Goal: Task Accomplishment & Management: Complete application form

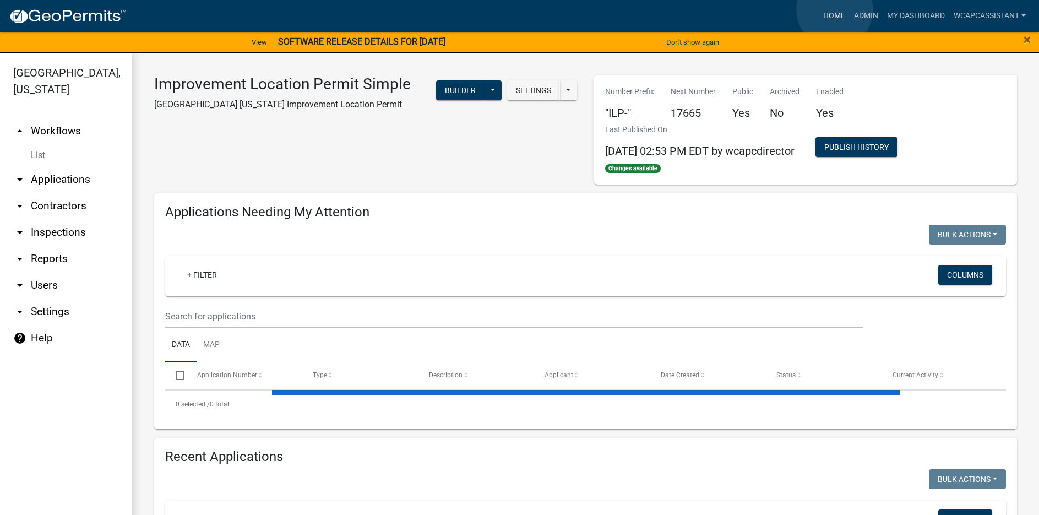
click at [835, 10] on link "Home" at bounding box center [834, 16] width 31 height 21
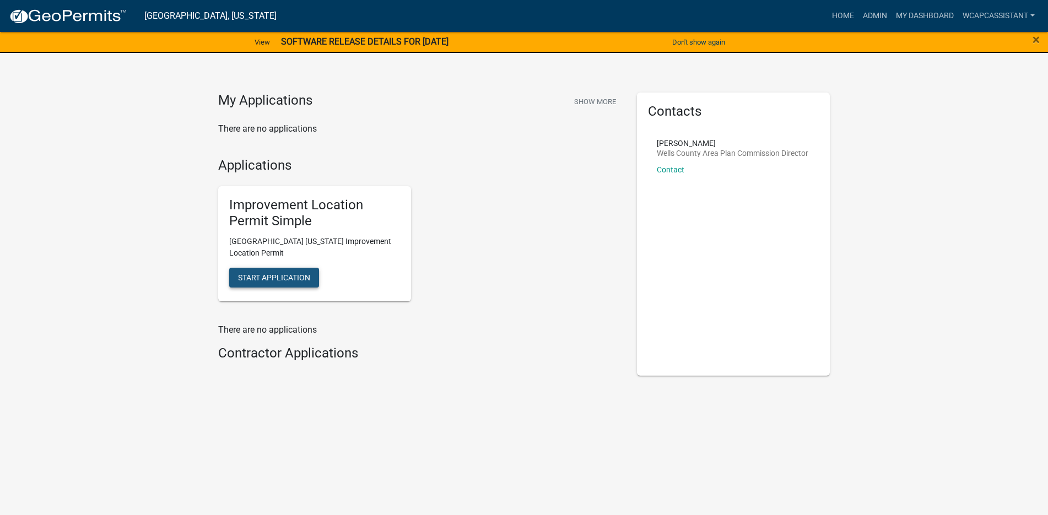
click at [264, 275] on span "Start Application" at bounding box center [274, 277] width 72 height 9
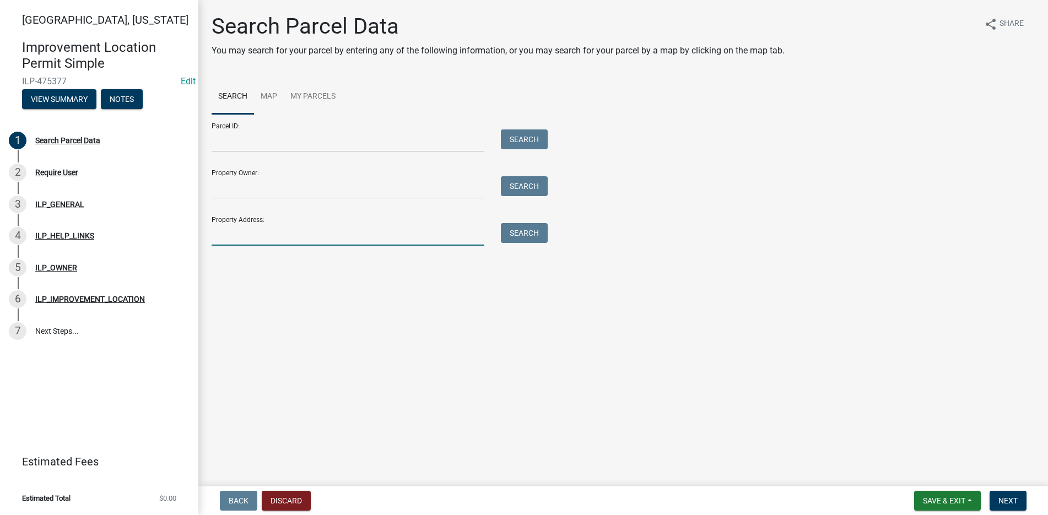
click at [232, 234] on input "Property Address:" at bounding box center [348, 234] width 273 height 23
type input "601"
click at [515, 230] on button "Search" at bounding box center [524, 233] width 47 height 20
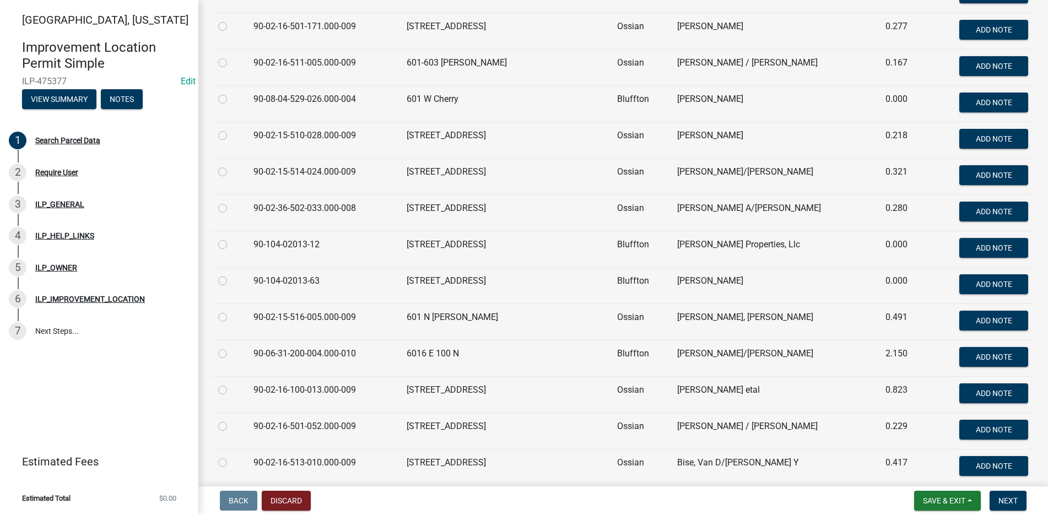
scroll to position [331, 0]
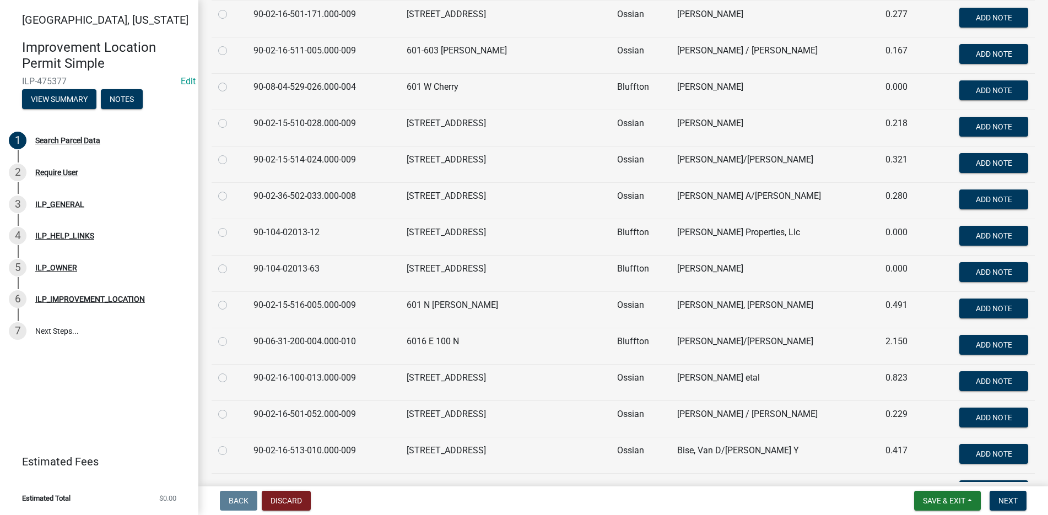
click at [231, 299] on label at bounding box center [231, 299] width 0 height 0
click at [231, 304] on input "radio" at bounding box center [234, 302] width 7 height 7
radio input "true"
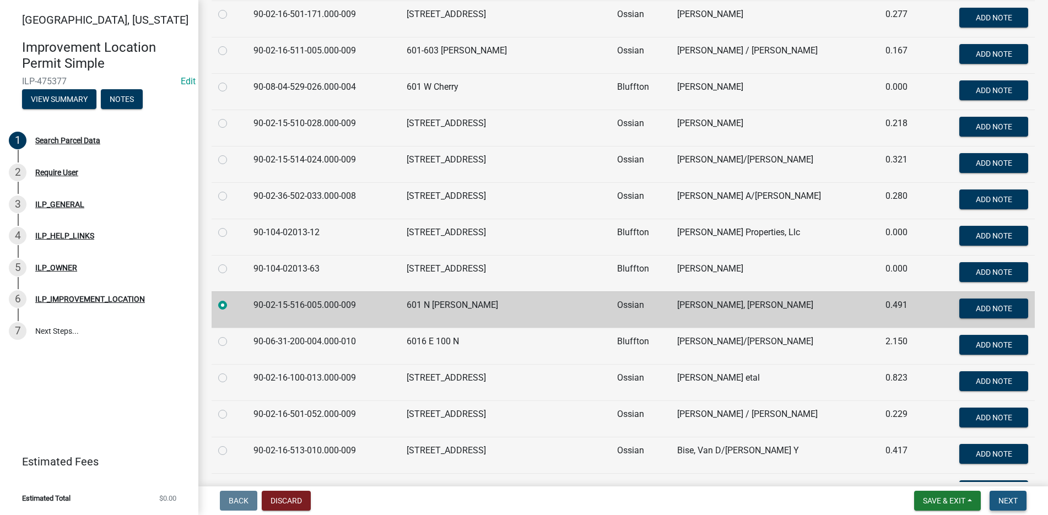
click at [1017, 497] on span "Next" at bounding box center [1007, 500] width 19 height 9
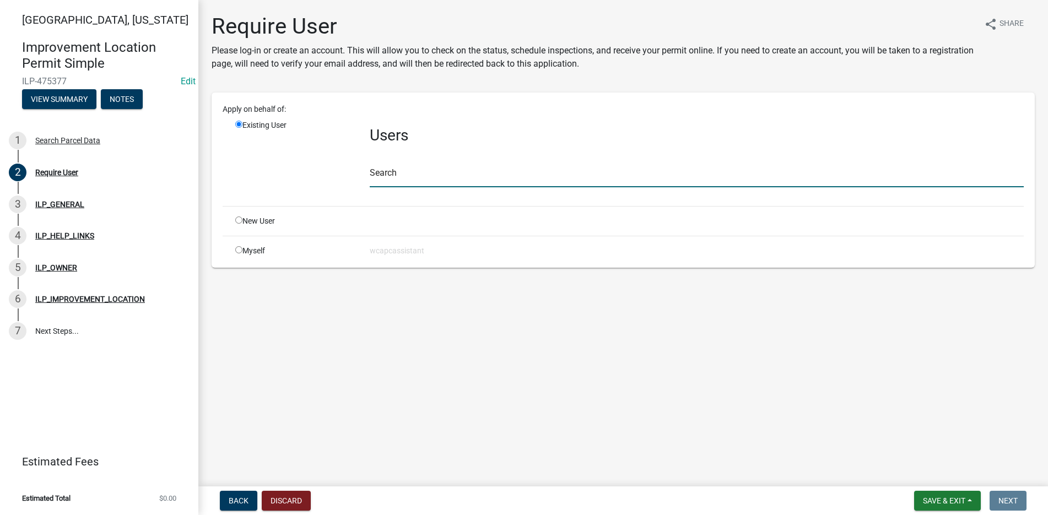
click at [410, 176] on input "text" at bounding box center [697, 176] width 654 height 23
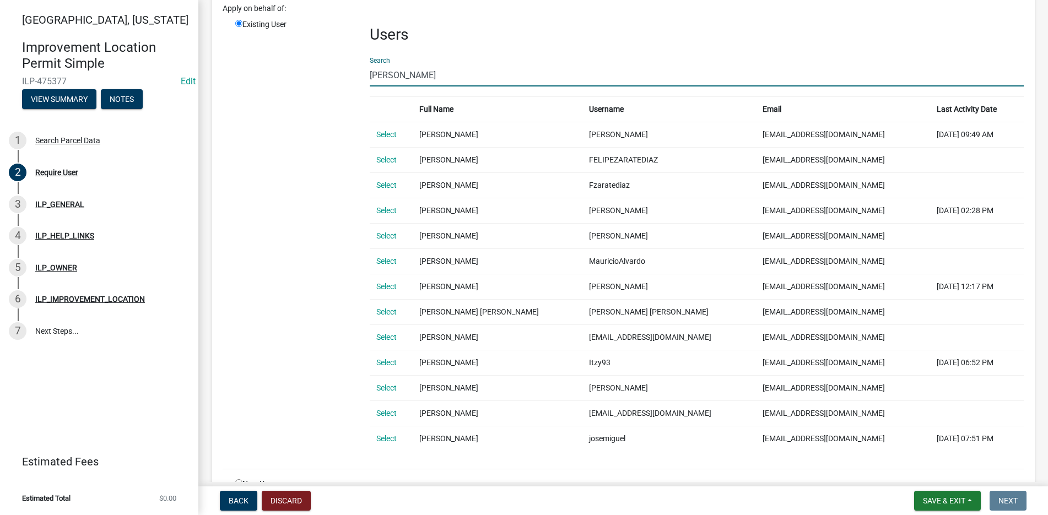
scroll to position [165, 0]
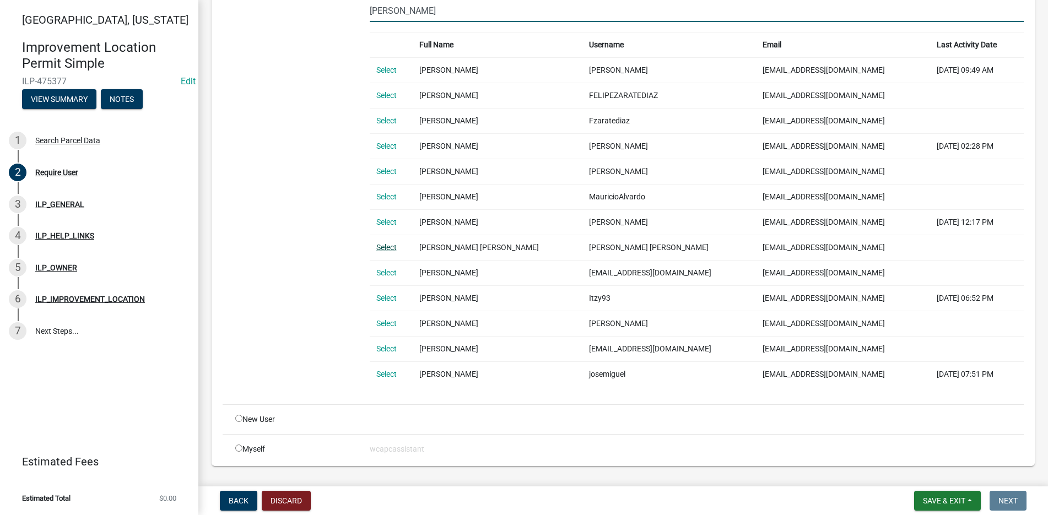
type input "[PERSON_NAME]"
click at [387, 245] on link "Select" at bounding box center [386, 247] width 20 height 9
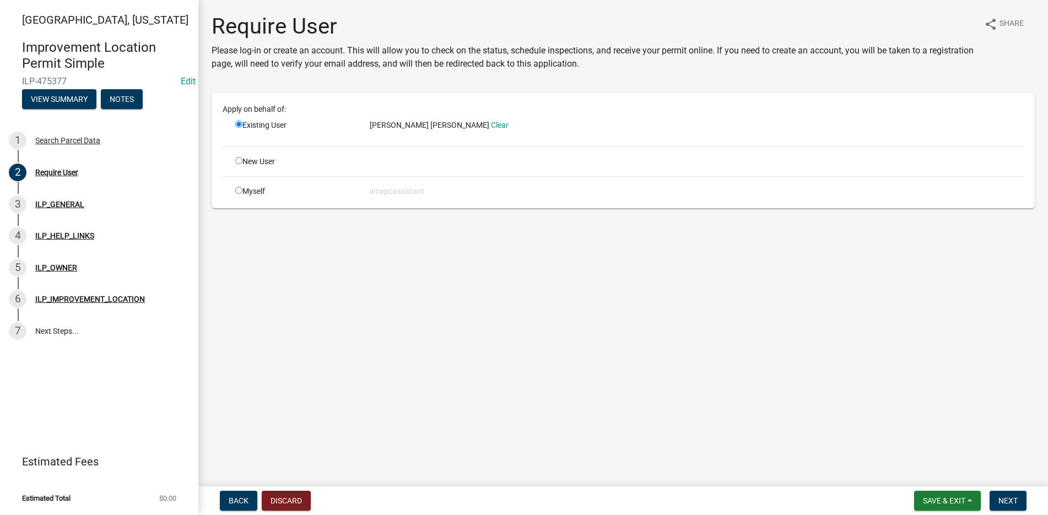
scroll to position [0, 0]
click at [1017, 498] on span "Next" at bounding box center [1007, 500] width 19 height 9
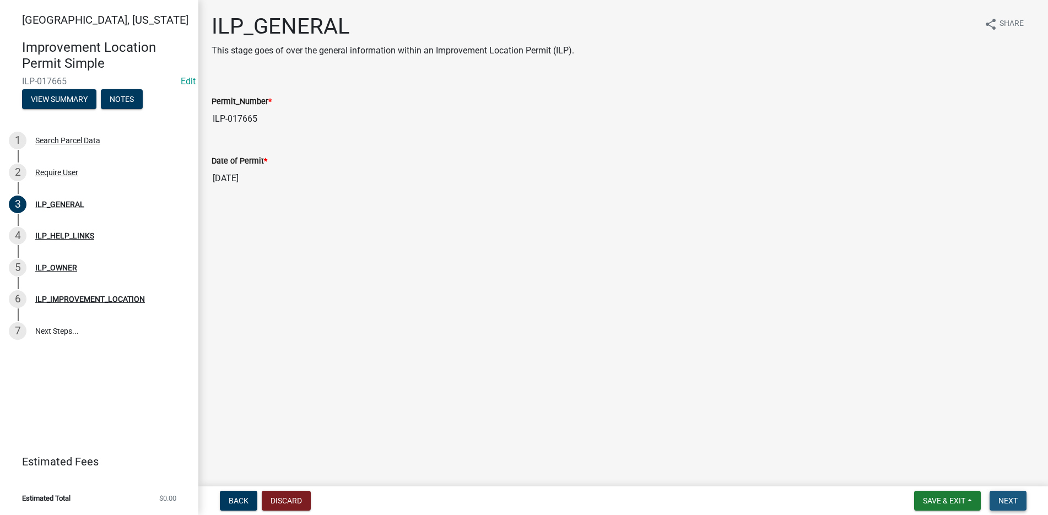
click at [1009, 497] on span "Next" at bounding box center [1007, 500] width 19 height 9
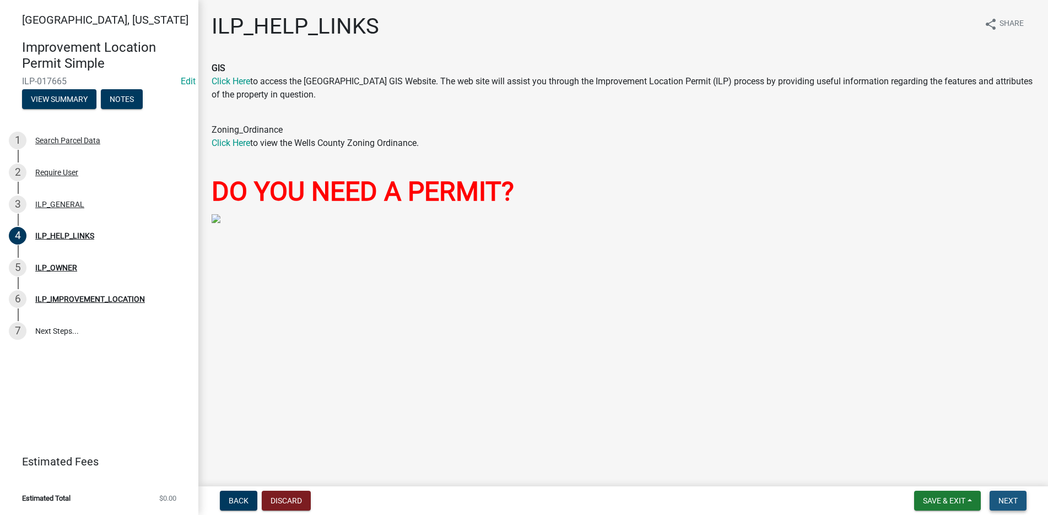
click at [999, 495] on button "Next" at bounding box center [1007, 501] width 37 height 20
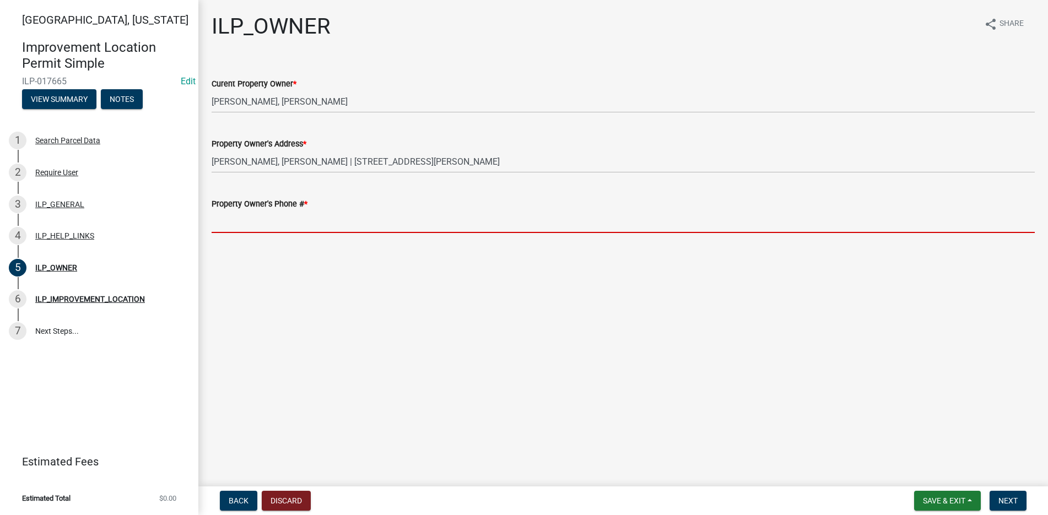
click at [228, 224] on input "Property Owner's Phone # *" at bounding box center [623, 221] width 823 height 23
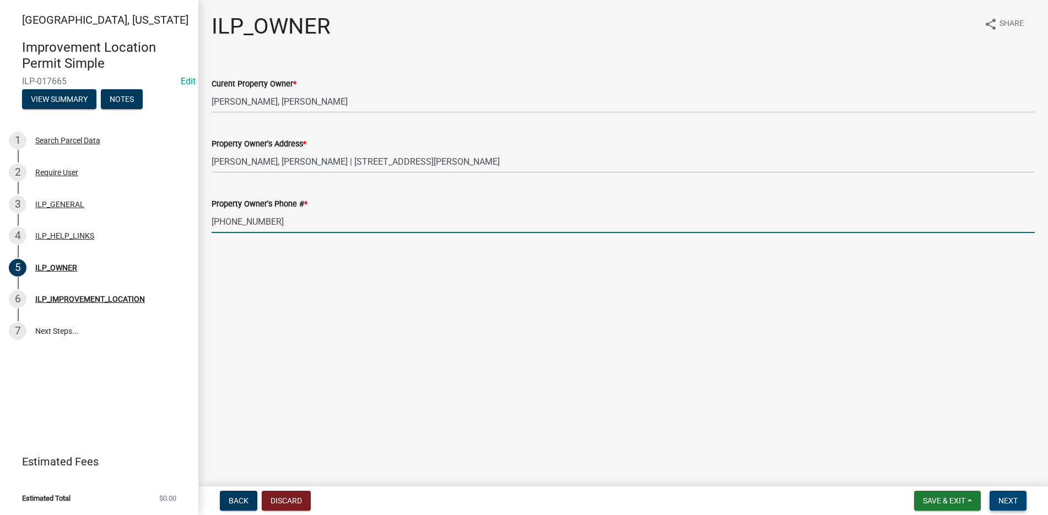
type input "[PHONE_NUMBER]"
click at [1017, 496] on span "Next" at bounding box center [1007, 500] width 19 height 9
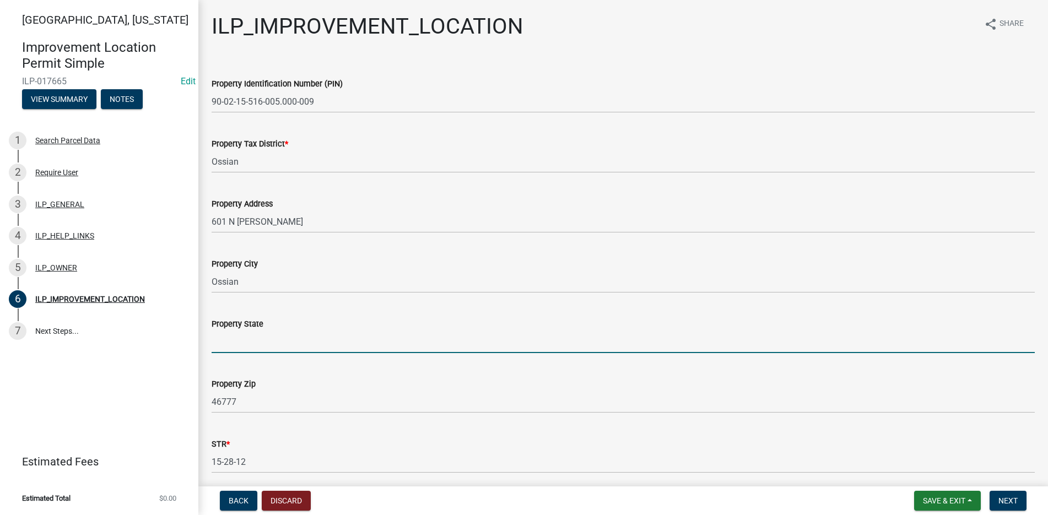
click at [224, 350] on input "Property State" at bounding box center [623, 342] width 823 height 23
type input "[US_STATE]"
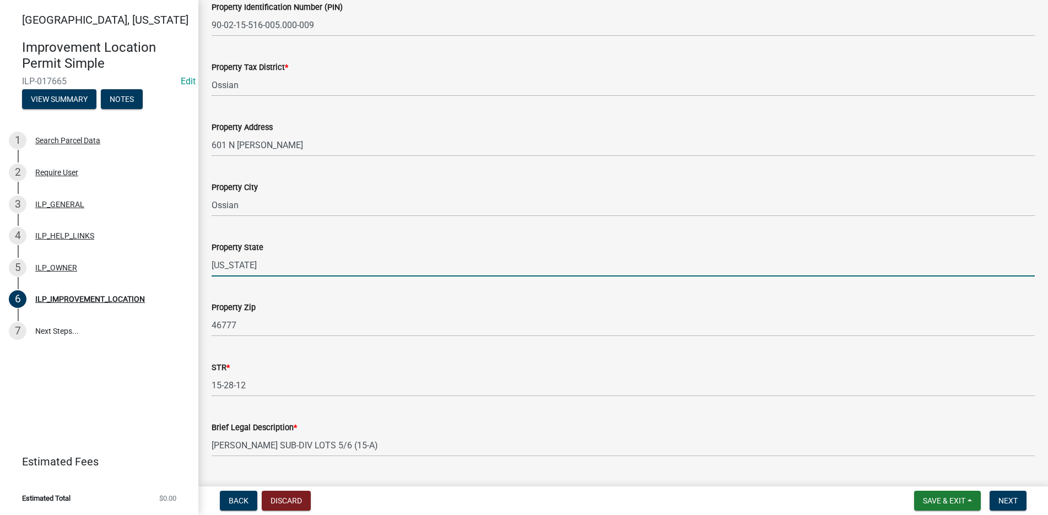
scroll to position [177, 0]
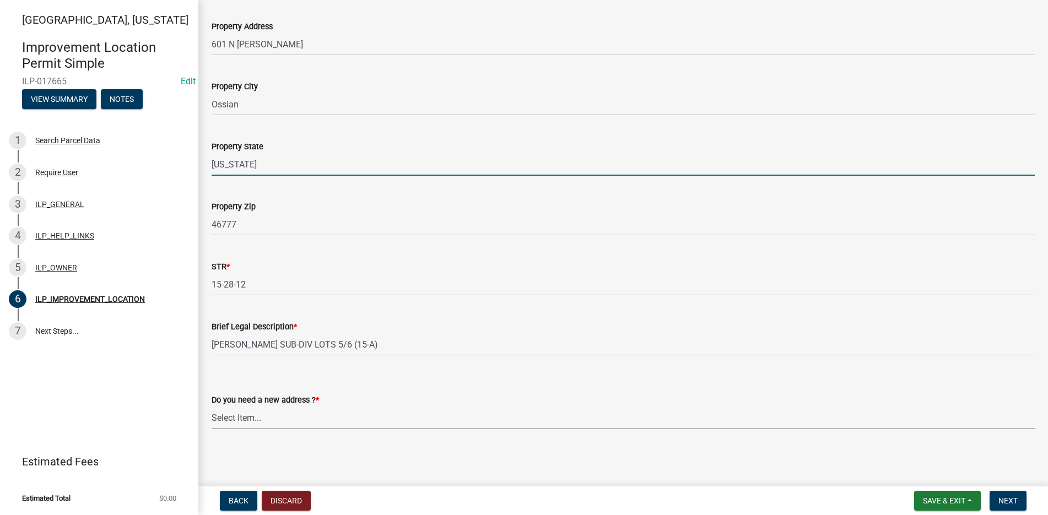
click at [228, 411] on select "Select Item... YES NO" at bounding box center [623, 418] width 823 height 23
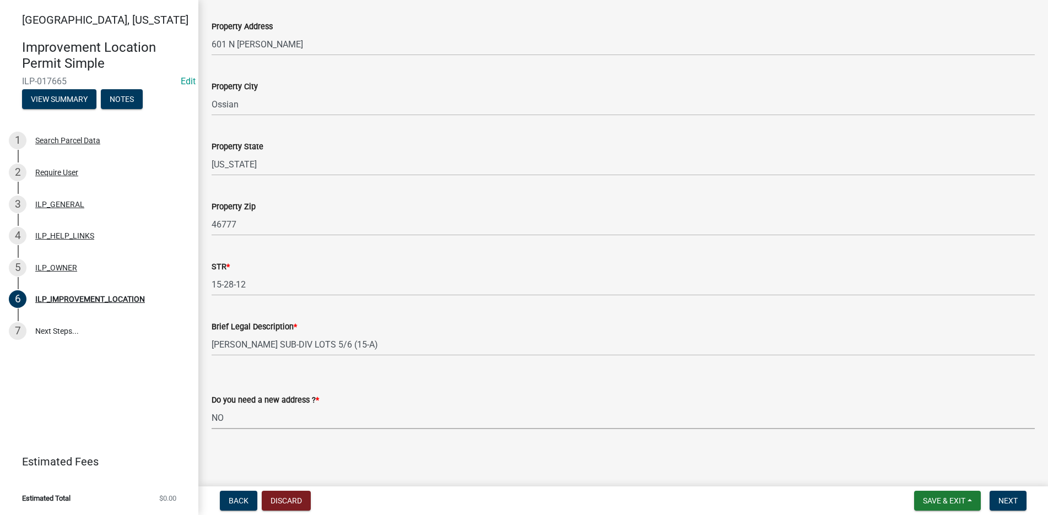
click at [212, 407] on select "Select Item... YES NO" at bounding box center [623, 418] width 823 height 23
select select "03ef64e6-f0ff-43c9-aded-972c487e3507"
click at [1010, 499] on span "Next" at bounding box center [1007, 500] width 19 height 9
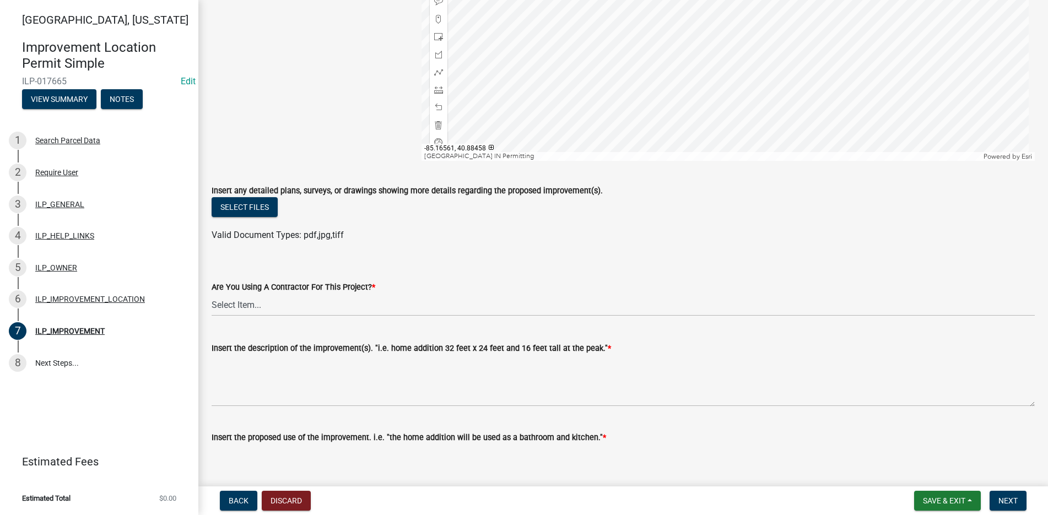
scroll to position [110, 0]
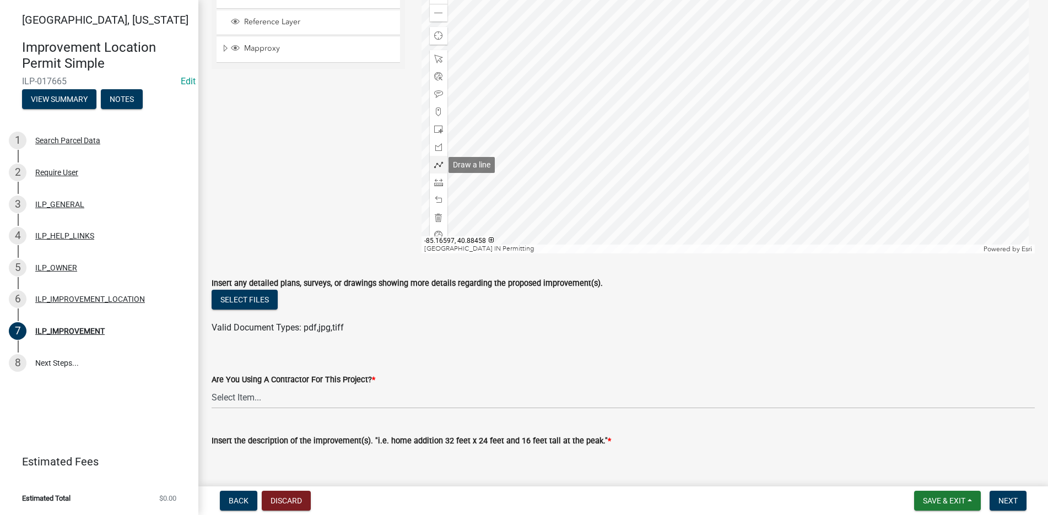
click at [438, 163] on span at bounding box center [438, 164] width 9 height 9
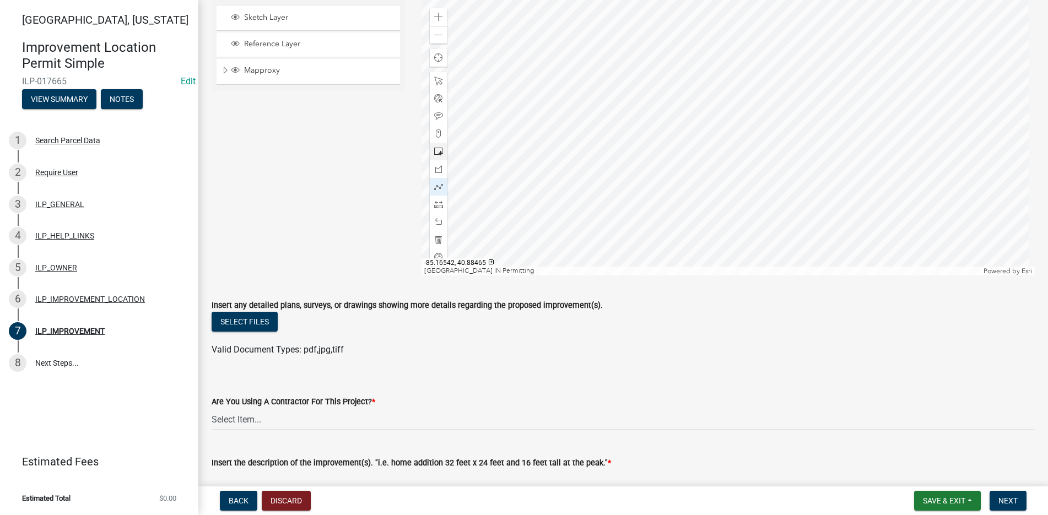
click at [717, 128] on div at bounding box center [727, 137] width 613 height 275
click at [738, 127] on div at bounding box center [727, 137] width 613 height 275
click at [737, 140] on div at bounding box center [727, 137] width 613 height 275
click at [717, 141] on div at bounding box center [727, 137] width 613 height 275
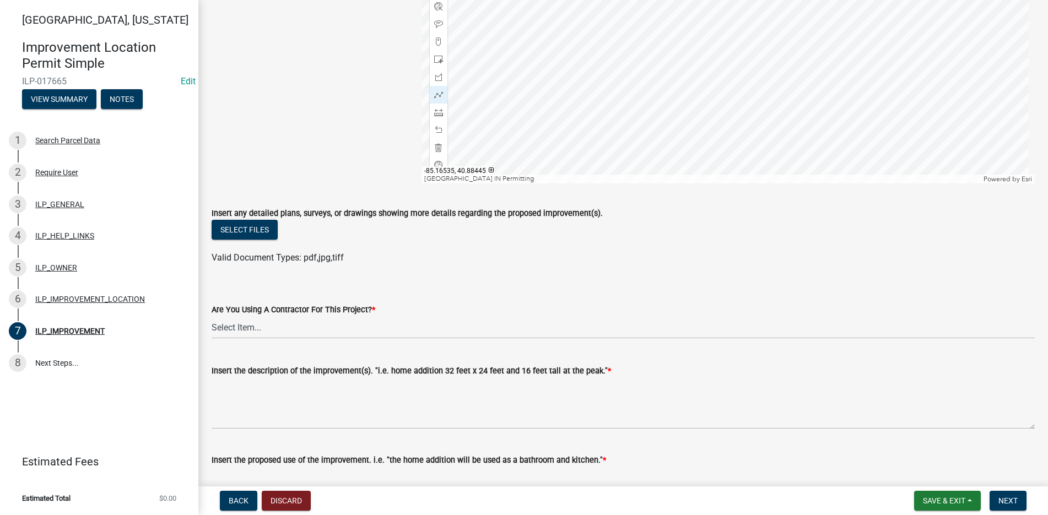
scroll to position [198, 0]
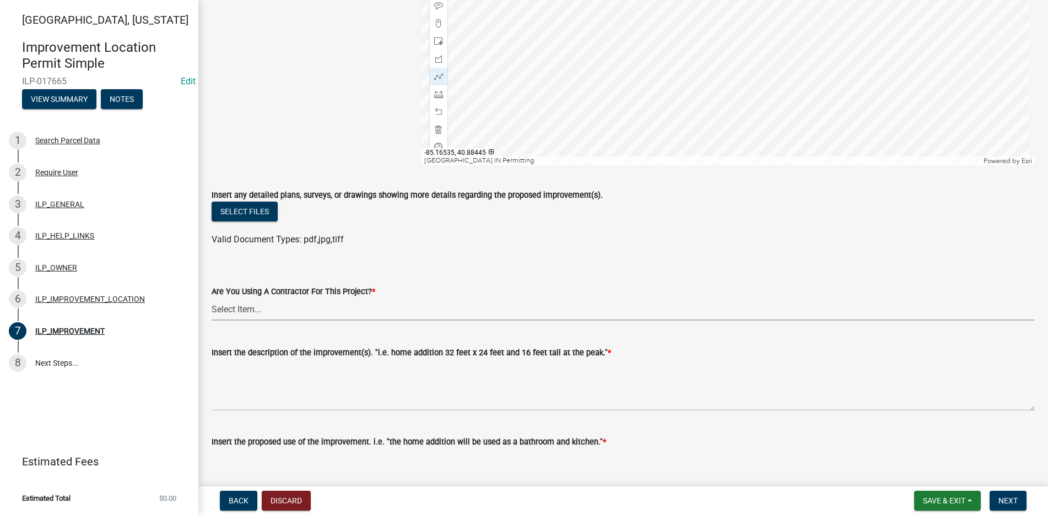
click at [252, 308] on select "Select Item... YES NO" at bounding box center [623, 309] width 823 height 23
click at [212, 298] on select "Select Item... YES NO" at bounding box center [623, 309] width 823 height 23
select select "d0c397cf-92c1-4d75-b08b-a5d0ada822ad"
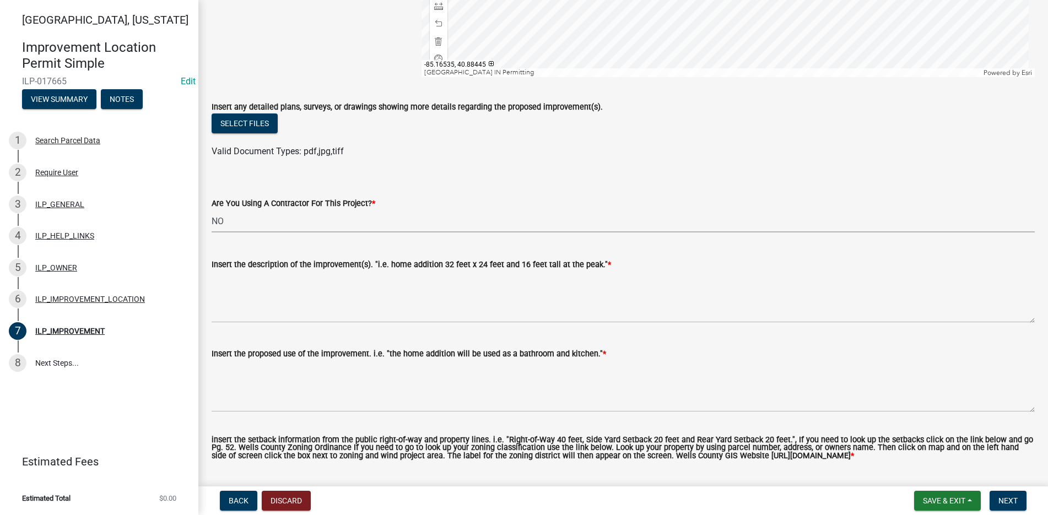
scroll to position [308, 0]
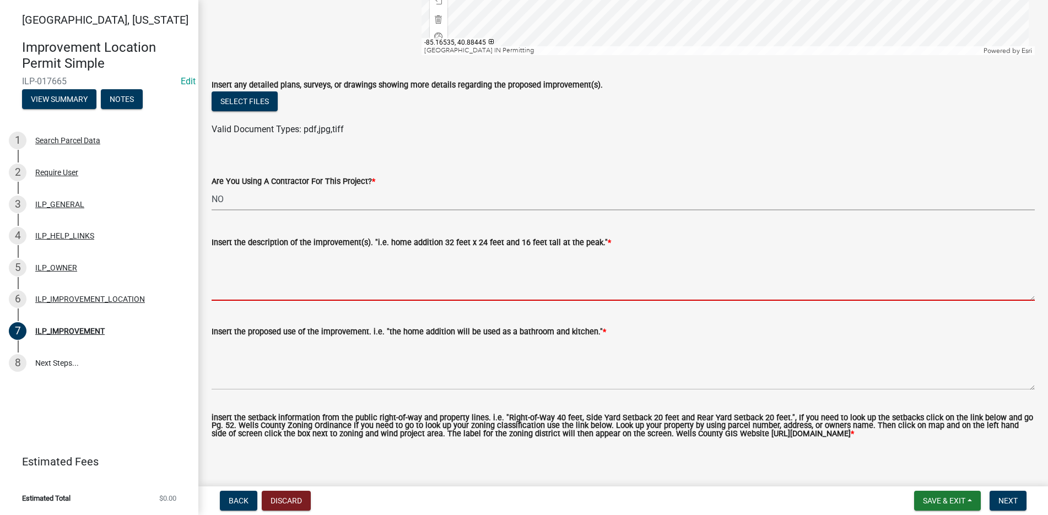
click at [237, 267] on textarea "Insert the description of the improvement(s). "i.e. home addition 32 feet x 24 …" at bounding box center [623, 275] width 823 height 52
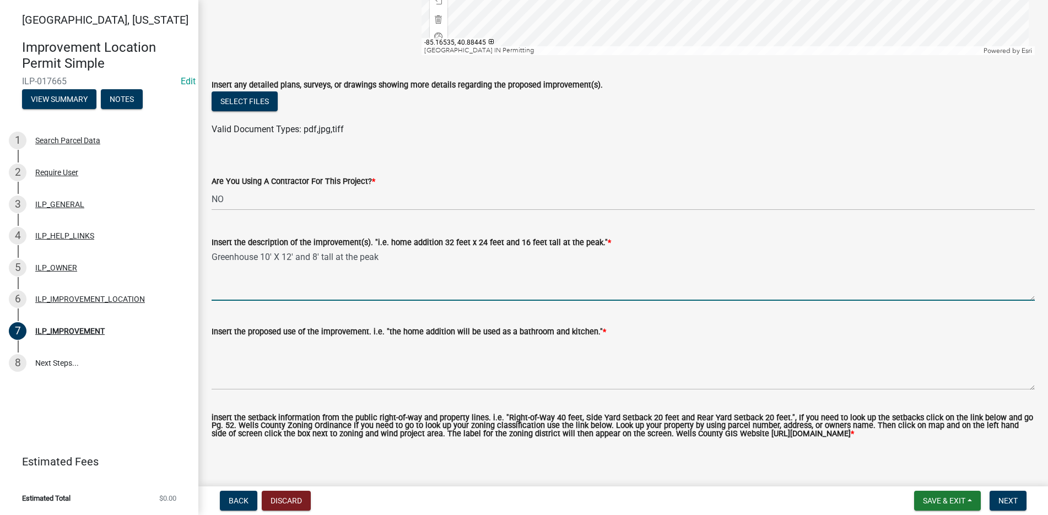
type textarea "Greenhouse 10' X 12' and 8' tall at the peak"
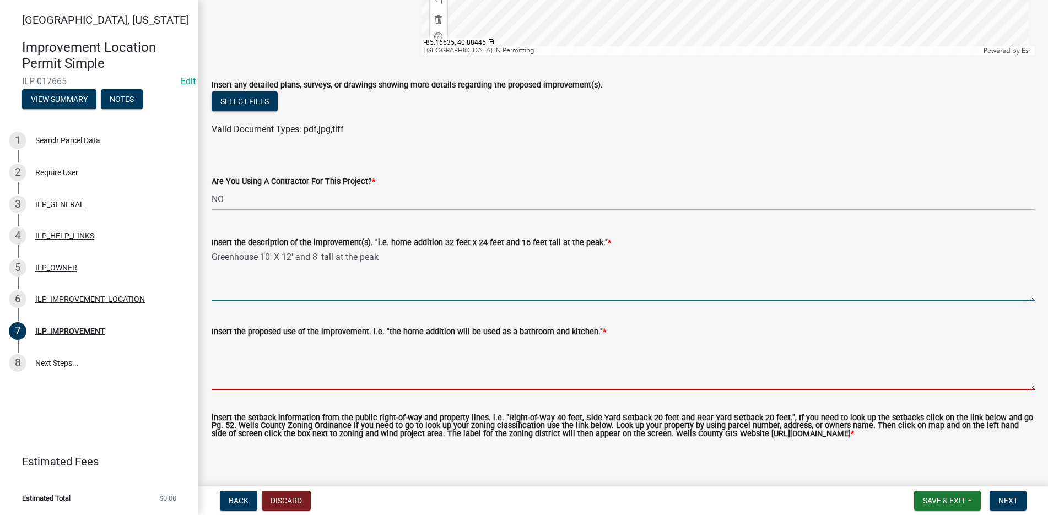
click at [224, 350] on textarea "Insert the proposed use of the improvement. i.e. "the home addition will be use…" at bounding box center [623, 364] width 823 height 52
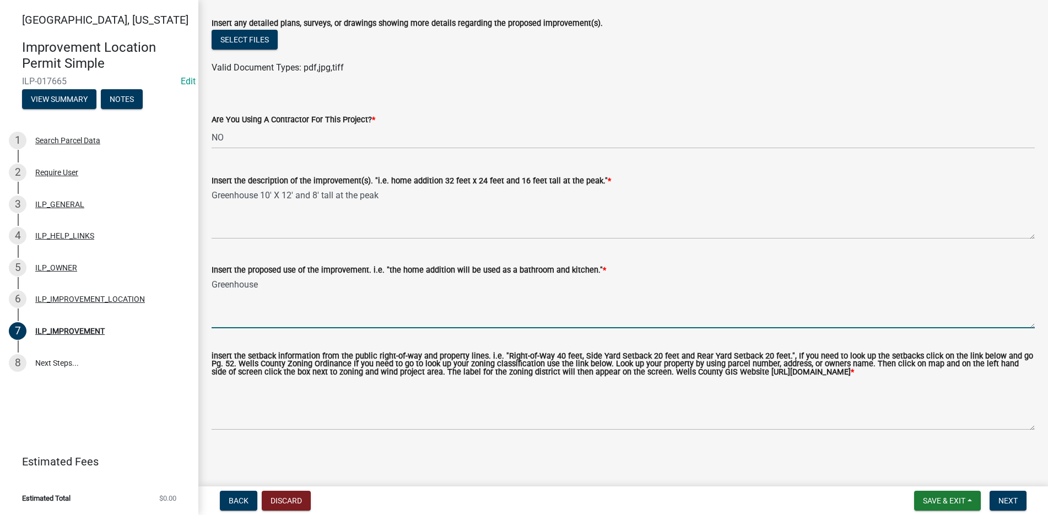
scroll to position [378, 0]
type textarea "Greenhouse"
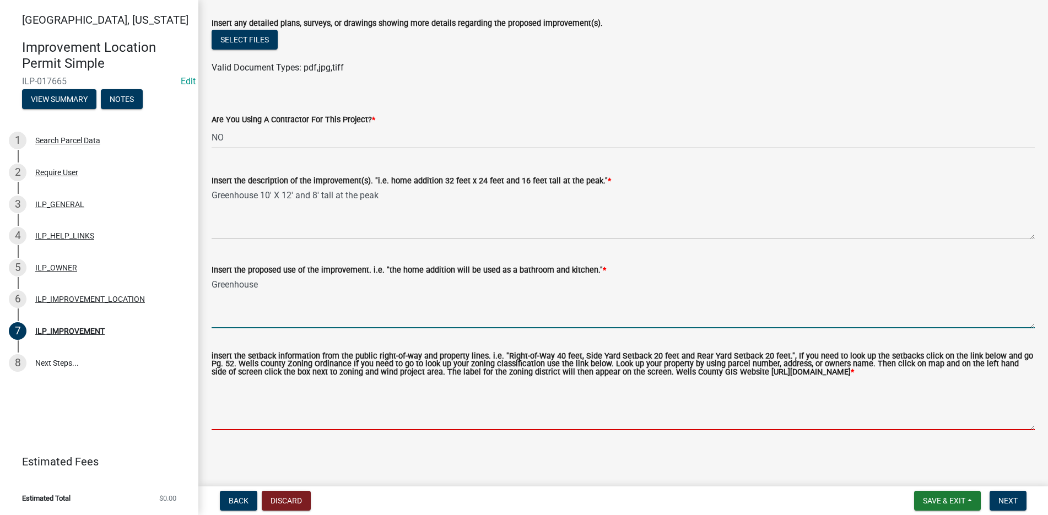
click at [245, 392] on textarea "insert the setback information from the public right-of-way and property lines.…" at bounding box center [623, 404] width 823 height 52
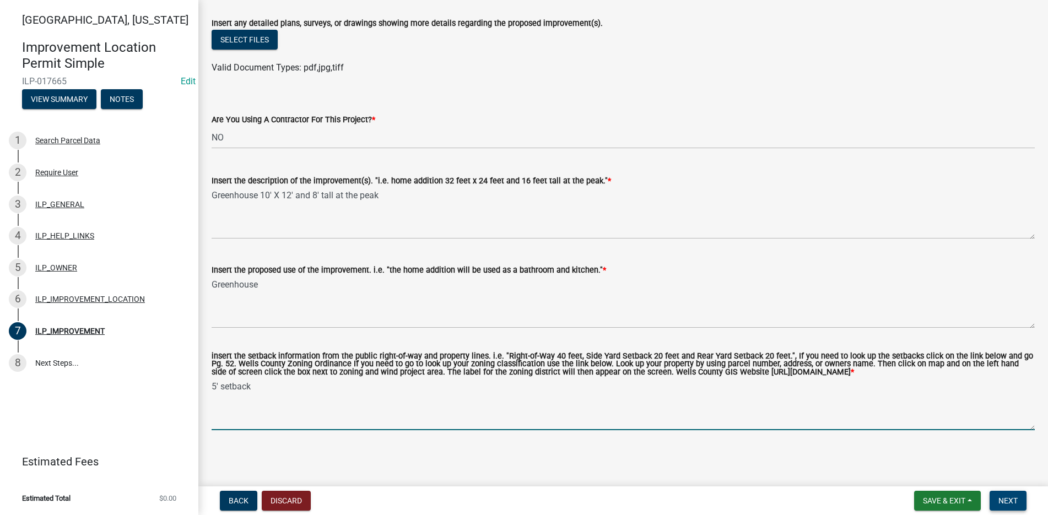
type textarea "5' setback"
click at [1016, 499] on span "Next" at bounding box center [1007, 500] width 19 height 9
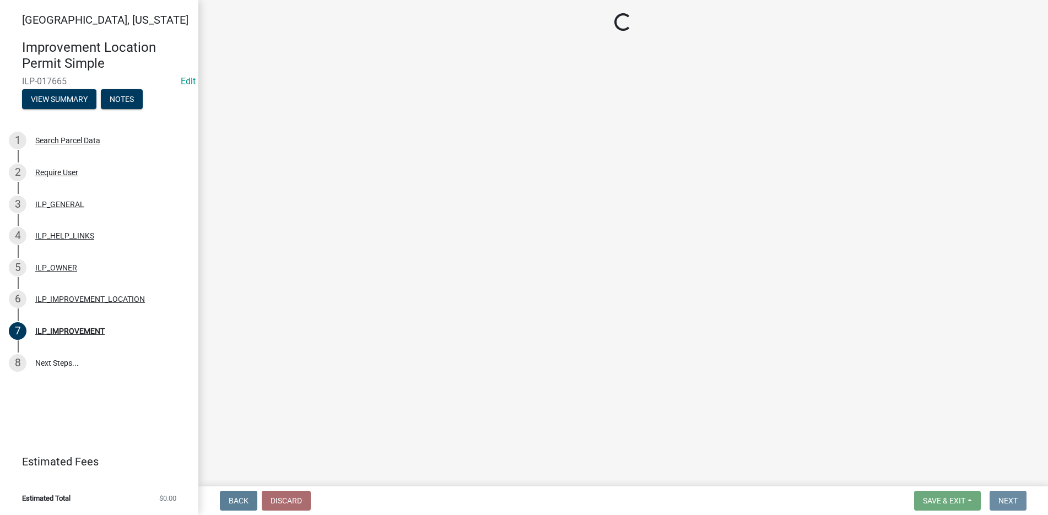
scroll to position [0, 0]
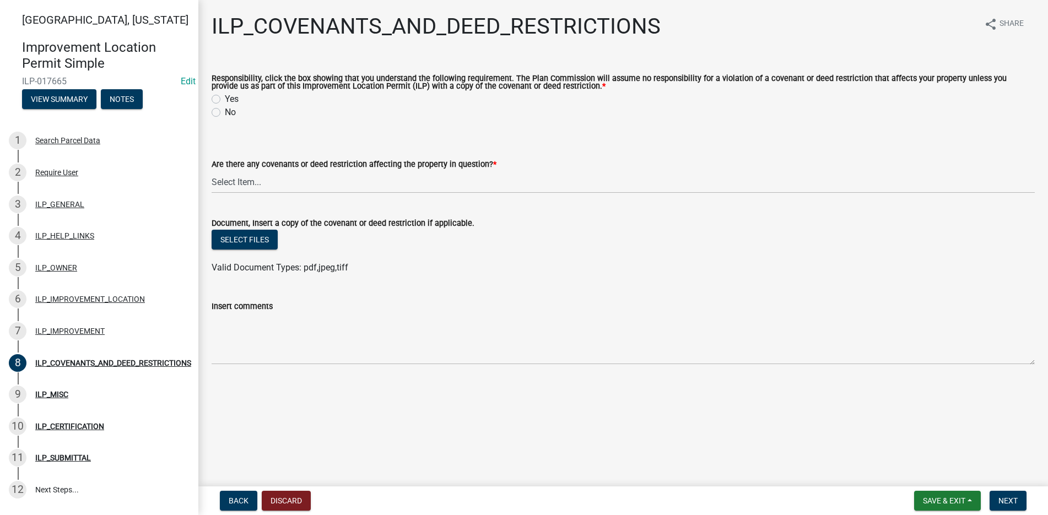
click at [225, 95] on label "Yes" at bounding box center [232, 99] width 14 height 13
click at [225, 95] on input "Yes" at bounding box center [228, 96] width 7 height 7
radio input "true"
click at [228, 186] on select "Select Item... YES NO" at bounding box center [623, 182] width 823 height 23
click at [212, 171] on select "Select Item... YES NO" at bounding box center [623, 182] width 823 height 23
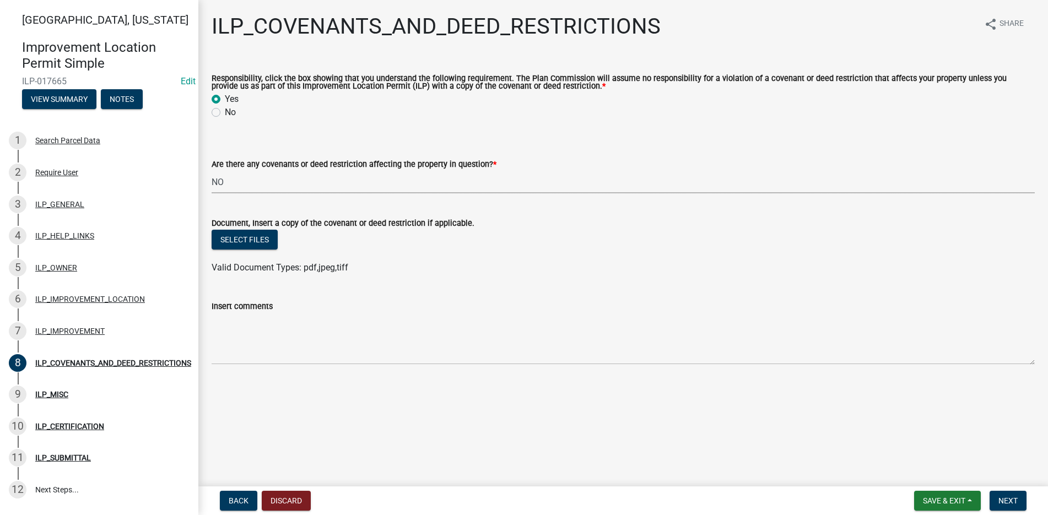
select select "8e2002f1-ace1-422c-92a0-aa7ffd64ff05"
click at [1017, 501] on span "Next" at bounding box center [1007, 500] width 19 height 9
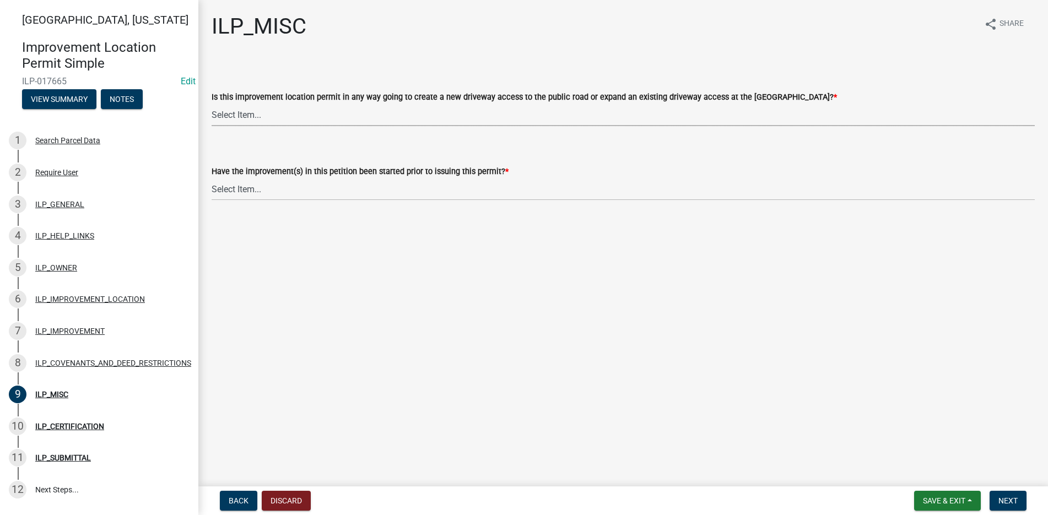
click at [256, 117] on select "Select Item... YES NO" at bounding box center [623, 115] width 823 height 23
click at [212, 104] on select "Select Item... YES NO" at bounding box center [623, 115] width 823 height 23
select select "efdfc372-da28-48aa-82f0-d86e80c7002d"
click at [227, 185] on select "Select Item... YES NO" at bounding box center [623, 189] width 823 height 23
click at [212, 178] on select "Select Item... YES NO" at bounding box center [623, 189] width 823 height 23
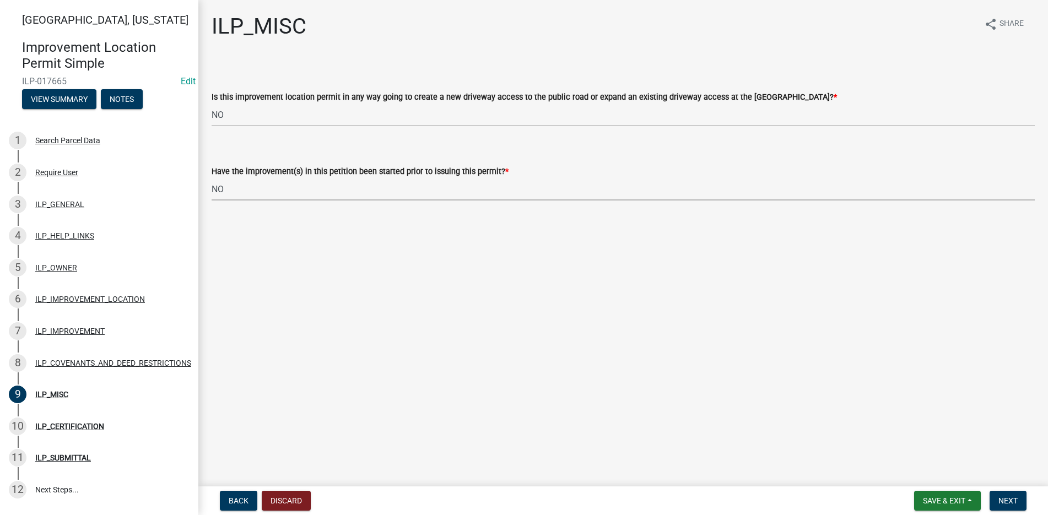
select select "87690217-1c5d-4f3f-89a3-85c12ce3295a"
click at [1014, 497] on span "Next" at bounding box center [1007, 500] width 19 height 9
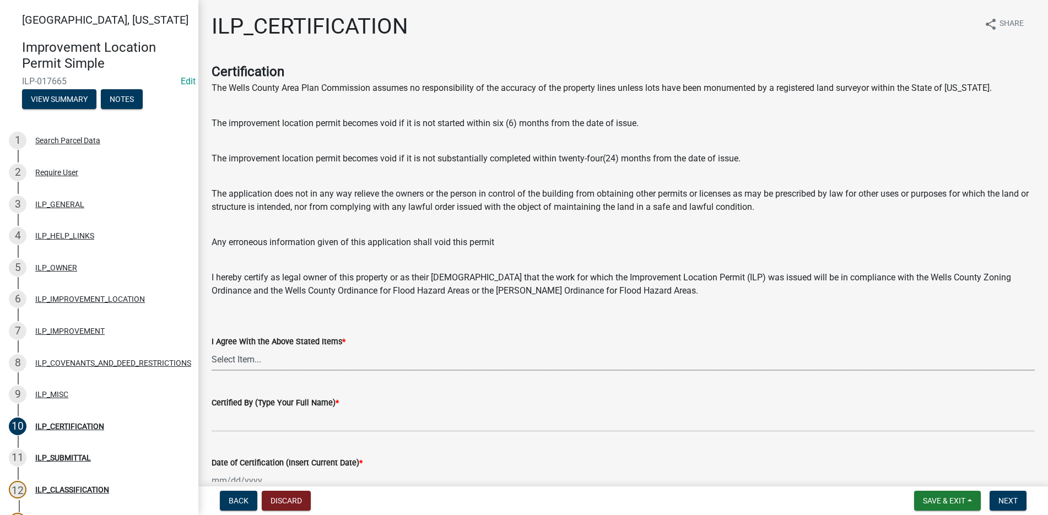
click at [245, 355] on select "Select Item... Yes" at bounding box center [623, 359] width 823 height 23
click at [212, 348] on select "Select Item... Yes" at bounding box center [623, 359] width 823 height 23
select select "bd96893d-fc5a-4886-96bc-c23f48f60341"
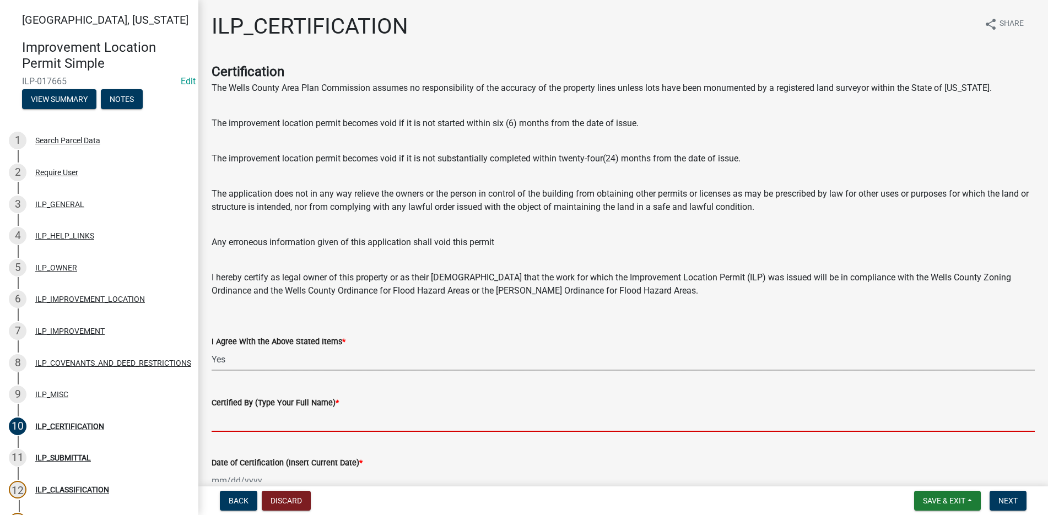
click at [228, 427] on input "Certified By (Type Your Full Name) *" at bounding box center [623, 420] width 823 height 23
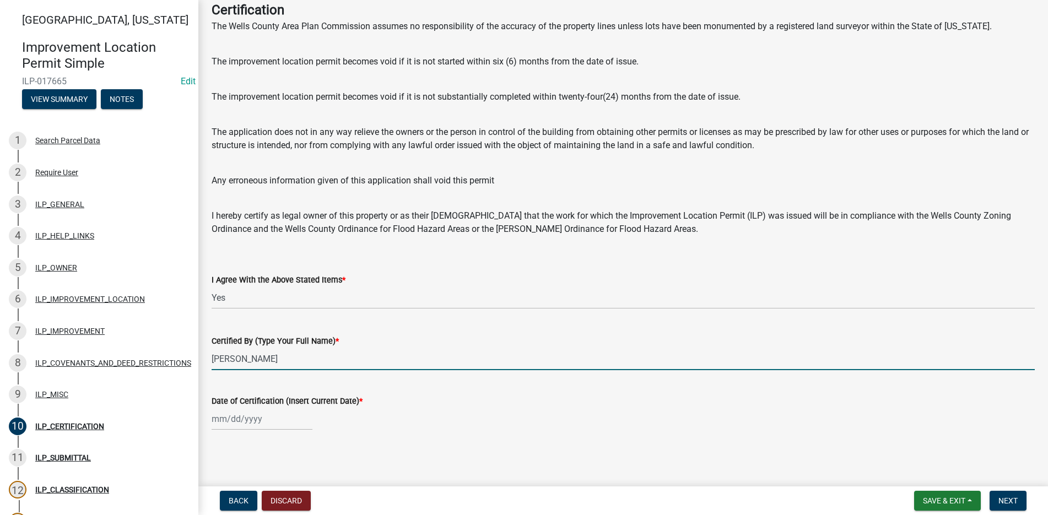
scroll to position [63, 0]
type input "[PERSON_NAME]"
click at [221, 414] on div at bounding box center [262, 418] width 101 height 23
select select "9"
select select "2025"
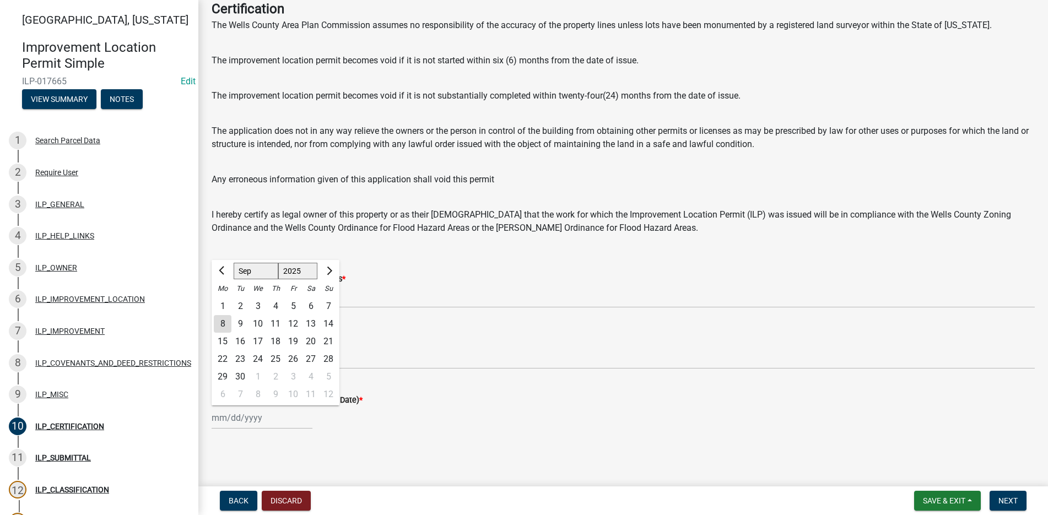
click at [222, 323] on div "8" at bounding box center [223, 324] width 18 height 18
type input "[DATE]"
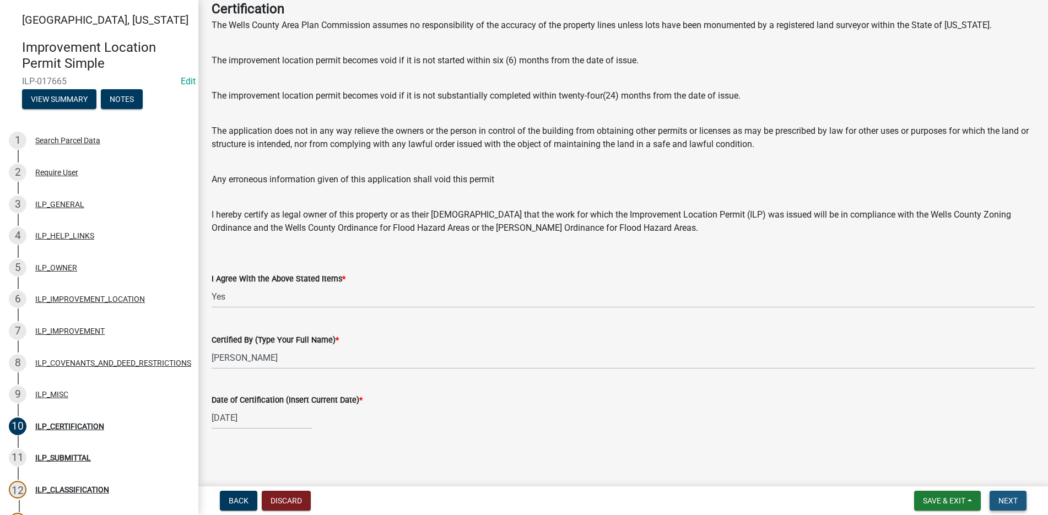
click at [1010, 499] on span "Next" at bounding box center [1007, 500] width 19 height 9
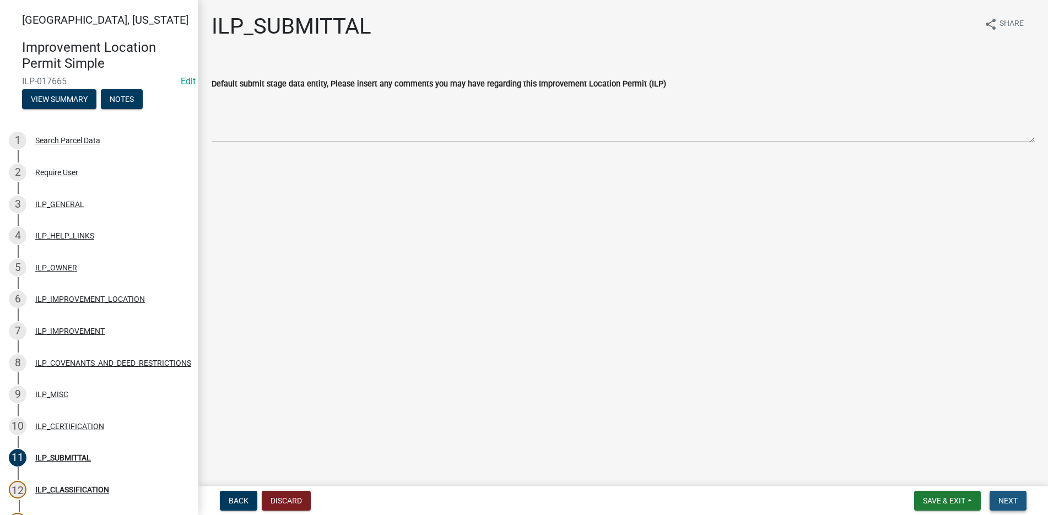
click at [1013, 499] on span "Next" at bounding box center [1007, 500] width 19 height 9
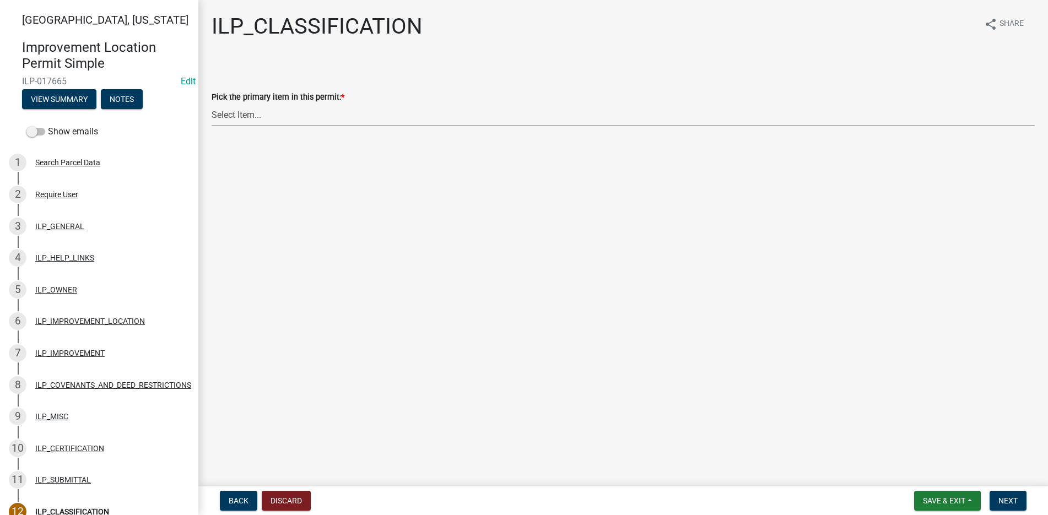
click at [244, 116] on select "Select Item... Accessory Structure (Addition) Accessory Structure (NEW) Busines…" at bounding box center [623, 115] width 823 height 23
click at [212, 104] on select "Select Item... Accessory Structure (Addition) Accessory Structure (NEW) Busines…" at bounding box center [623, 115] width 823 height 23
select select "119b830e-a7a9-4285-be0b-a69d75da8c1b"
click at [1010, 500] on span "Next" at bounding box center [1007, 500] width 19 height 9
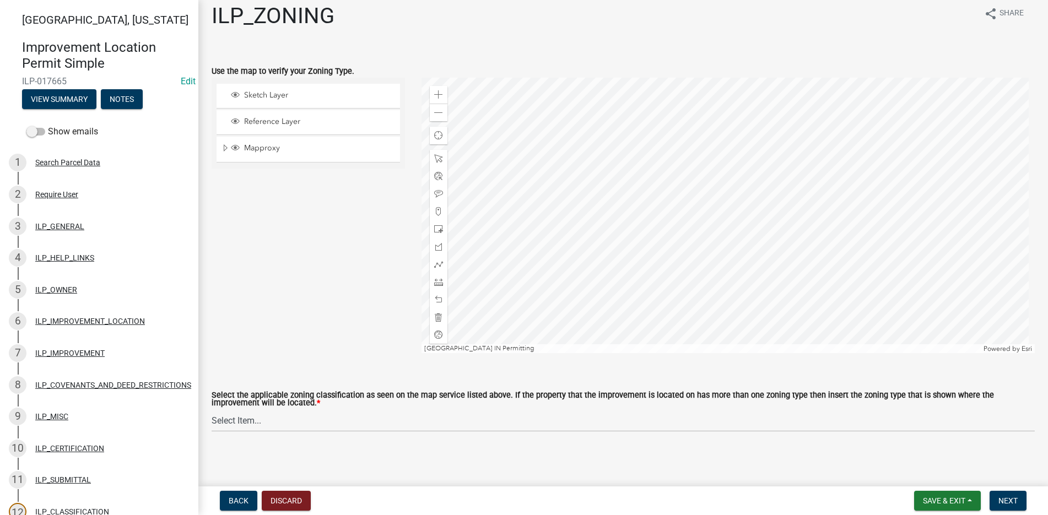
scroll to position [14, 0]
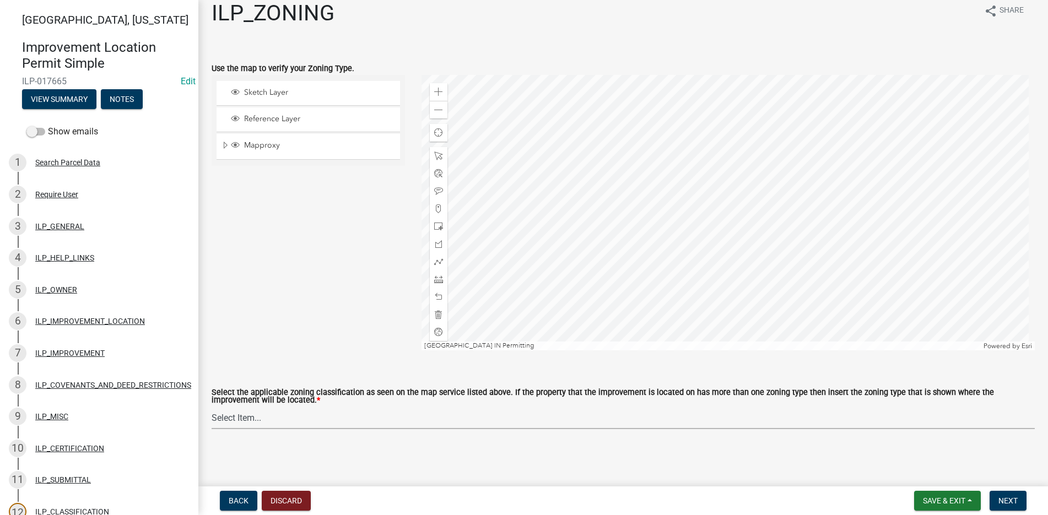
click at [250, 416] on select "Select Item... A-1 "Agricultural Intensive" A-R "Agricultural Residential" S-1 …" at bounding box center [623, 418] width 823 height 23
click at [300, 18] on h1 "ILP_ZONING" at bounding box center [273, 13] width 123 height 26
click at [381, 18] on div "ILP_ZONING share Share" at bounding box center [623, 16] width 823 height 35
click at [223, 140] on div "Mapproxy" at bounding box center [307, 145] width 183 height 25
click at [226, 143] on span "Expand" at bounding box center [225, 145] width 9 height 10
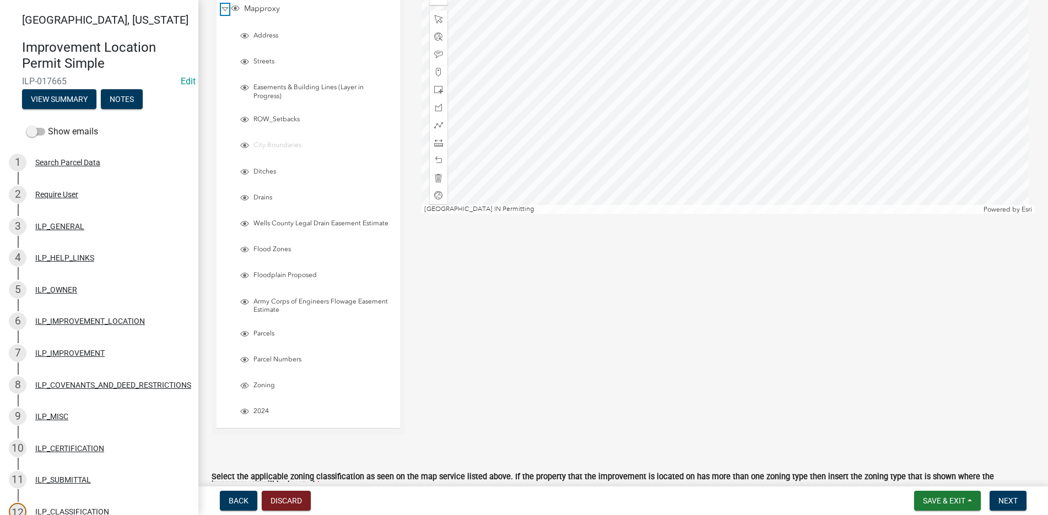
scroll to position [179, 0]
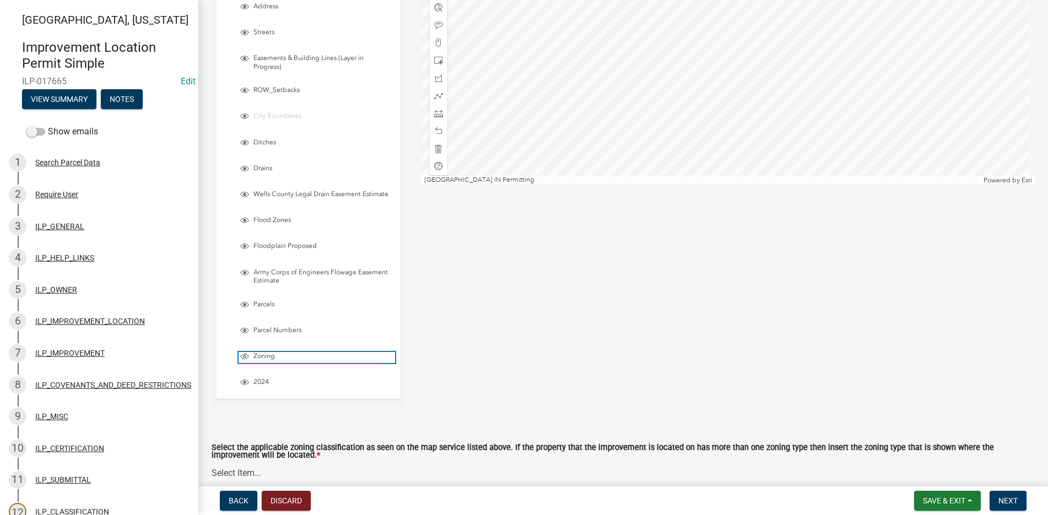
click at [258, 354] on span "Zoning" at bounding box center [323, 356] width 144 height 9
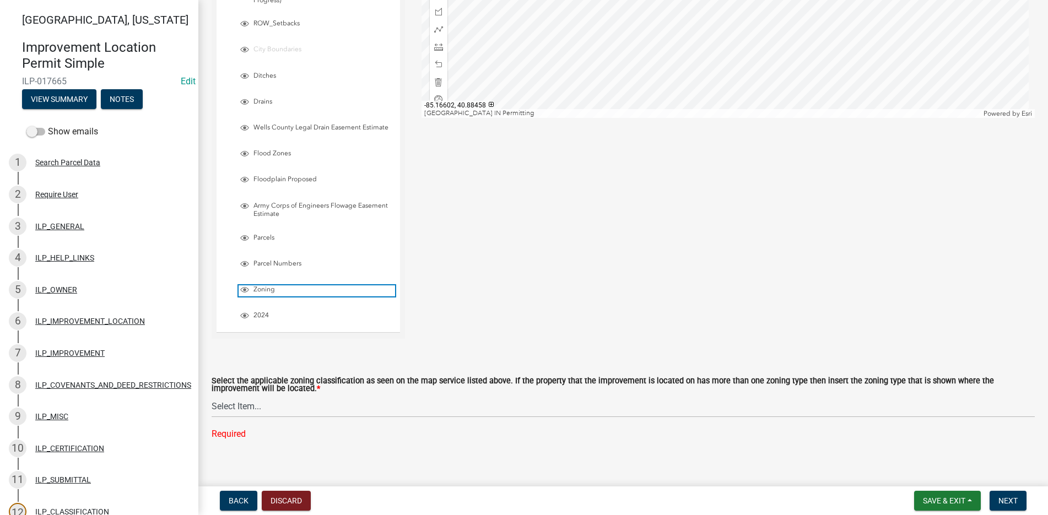
scroll to position [257, 0]
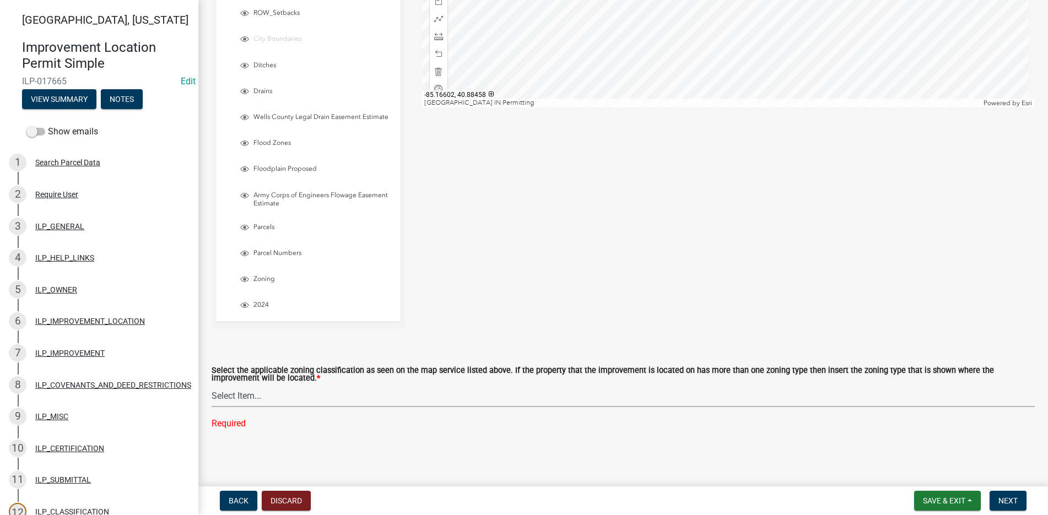
click at [248, 396] on select "Select Item... A-1 "Agricultural Intensive" A-R "Agricultural Residential" S-1 …" at bounding box center [623, 395] width 823 height 23
click at [212, 407] on select "Select Item... A-1 "Agricultural Intensive" A-R "Agricultural Residential" S-1 …" at bounding box center [623, 395] width 823 height 23
select select "0b5c18ea-7879-4237-8996-a8c75eed875b"
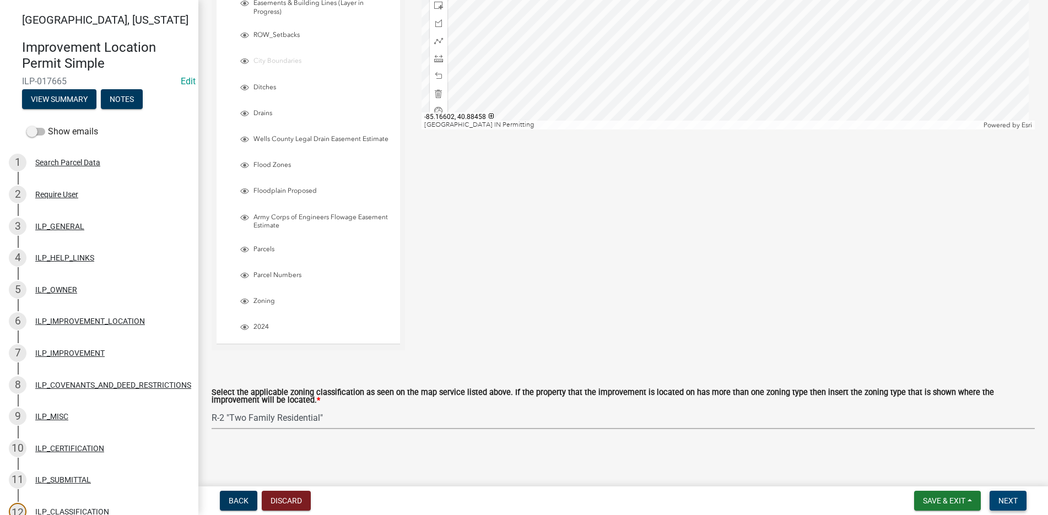
click at [1006, 500] on span "Next" at bounding box center [1007, 500] width 19 height 9
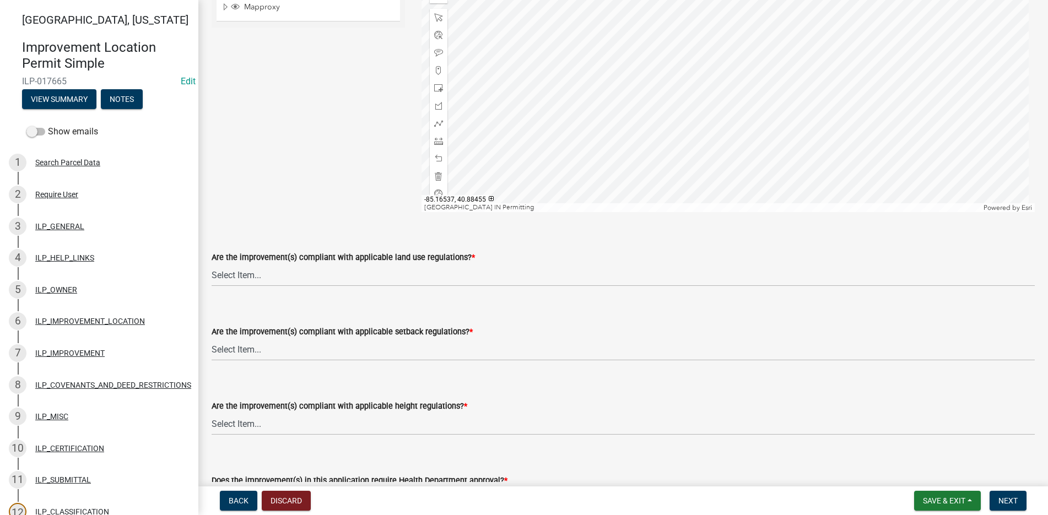
scroll to position [165, 0]
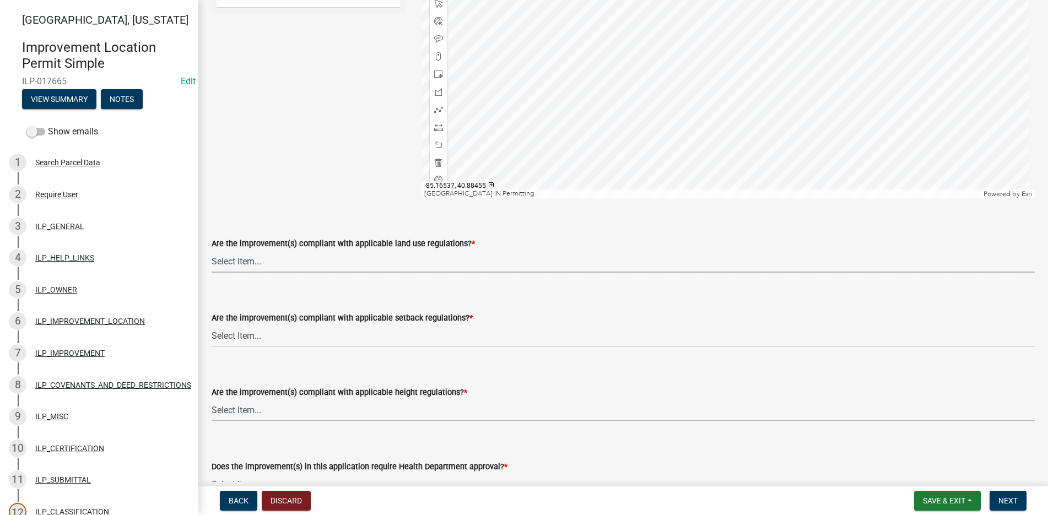
click at [245, 261] on select "Select Item... YES NO" at bounding box center [623, 261] width 823 height 23
click at [212, 250] on select "Select Item... YES NO" at bounding box center [623, 261] width 823 height 23
select select "83ffa5df-1258-41bd-a108-9f2370541ef9"
click at [234, 335] on select "Select Item... YES NO" at bounding box center [623, 335] width 823 height 23
click at [212, 324] on select "Select Item... YES NO" at bounding box center [623, 335] width 823 height 23
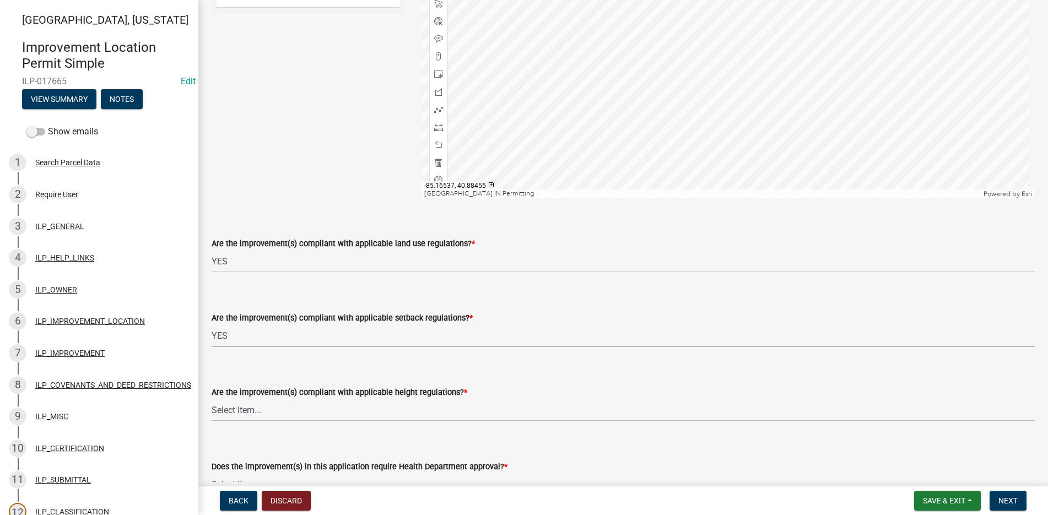
select select "e76e6c03-c199-4125-95d7-daca193c3739"
click at [224, 413] on select "Select Item... YES NO" at bounding box center [623, 410] width 823 height 23
click at [212, 399] on select "Select Item... YES NO" at bounding box center [623, 410] width 823 height 23
select select "b2795382-5a5c-496e-8f40-9eac2bba8e54"
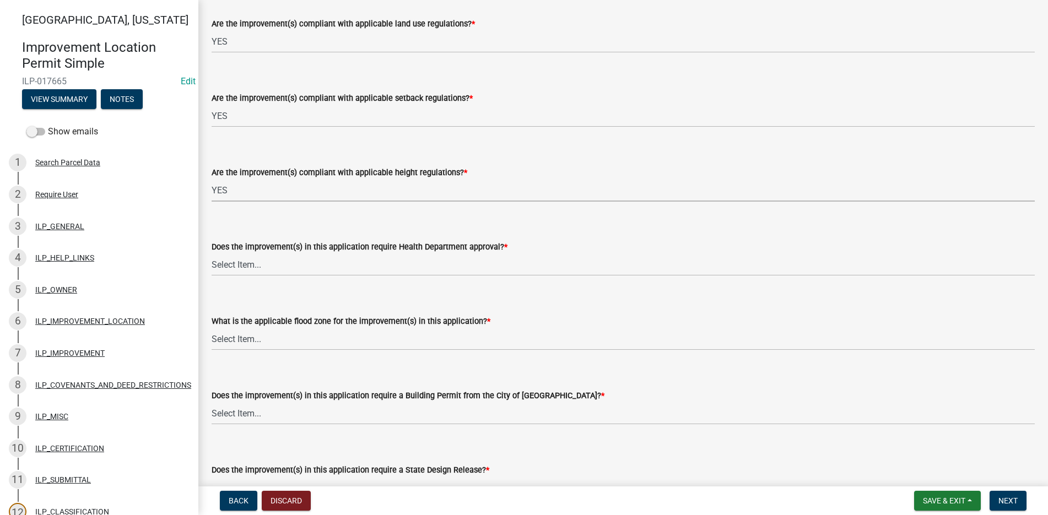
scroll to position [441, 0]
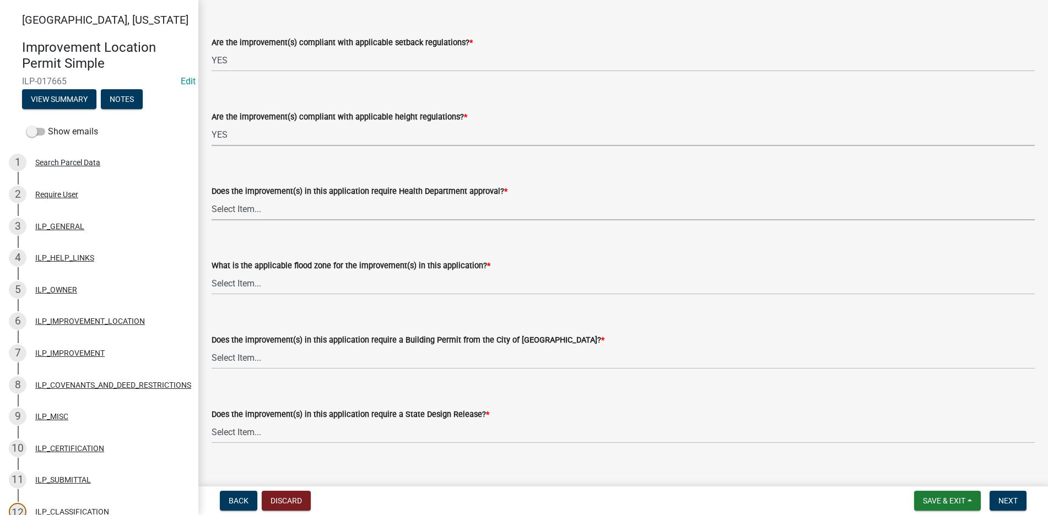
click at [234, 201] on select "Select Item... YES NO" at bounding box center [623, 209] width 823 height 23
click at [212, 198] on select "Select Item... YES NO" at bounding box center [623, 209] width 823 height 23
select select "2cf99e9a-fd48-429a-ab01-6241dd9ef86f"
click at [221, 282] on select "Select Item... AE-Floodway "Studied 1% Flood Zone Under State of [US_STATE] Jur…" at bounding box center [623, 283] width 823 height 23
click at [212, 272] on select "Select Item... AE-Floodway "Studied 1% Flood Zone Under State of [US_STATE] Jur…" at bounding box center [623, 283] width 823 height 23
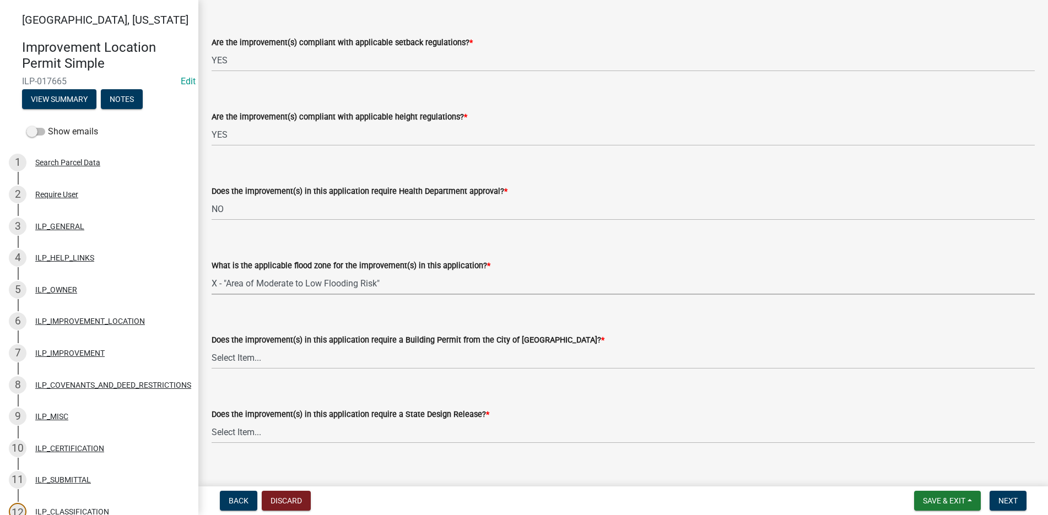
select select "546a9c8a-0bf2-4128-b2a0-21aece03a164"
click at [238, 356] on select "Select Item... YES NO" at bounding box center [623, 357] width 823 height 23
click at [212, 346] on select "Select Item... YES NO" at bounding box center [623, 357] width 823 height 23
select select "3dde91a6-95a6-42fe-ae60-c75c292f8dd0"
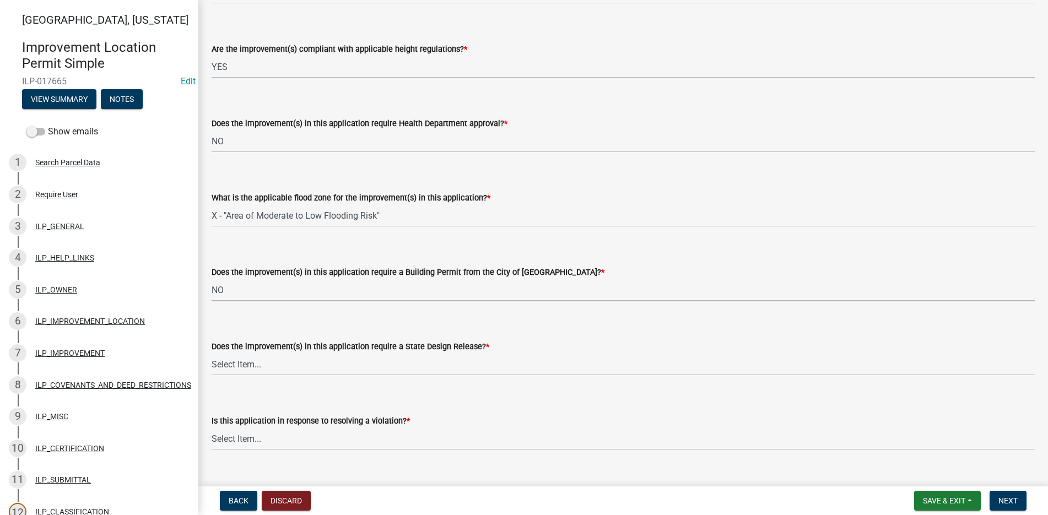
scroll to position [661, 0]
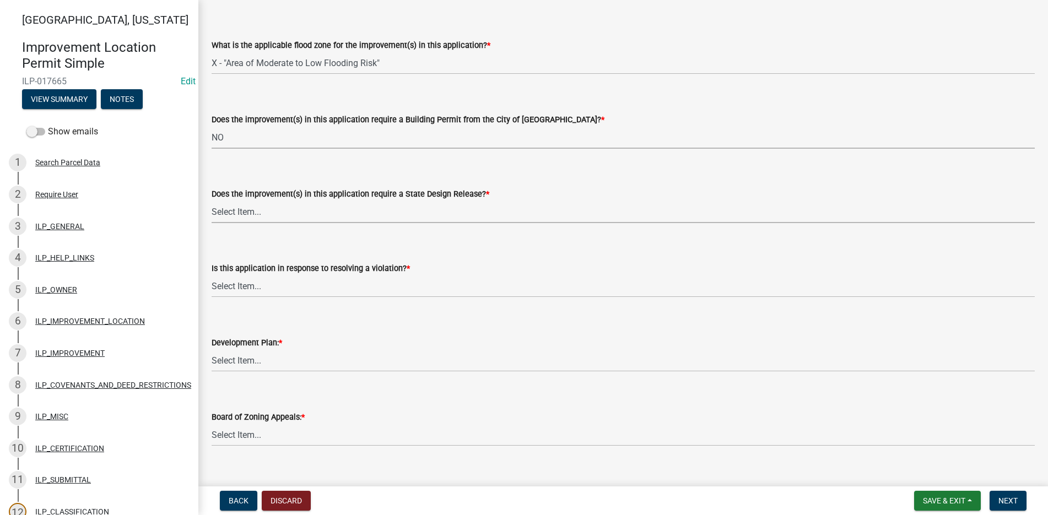
drag, startPoint x: 241, startPoint y: 213, endPoint x: 240, endPoint y: 218, distance: 5.8
click at [241, 213] on select "Select Item... YES NO" at bounding box center [623, 212] width 823 height 23
click at [212, 201] on select "Select Item... YES NO" at bounding box center [623, 212] width 823 height 23
select select "3e29b85e-0a39-40b5-813f-a0c180e4f93d"
click at [231, 286] on select "Select Item... YES NO" at bounding box center [623, 286] width 823 height 23
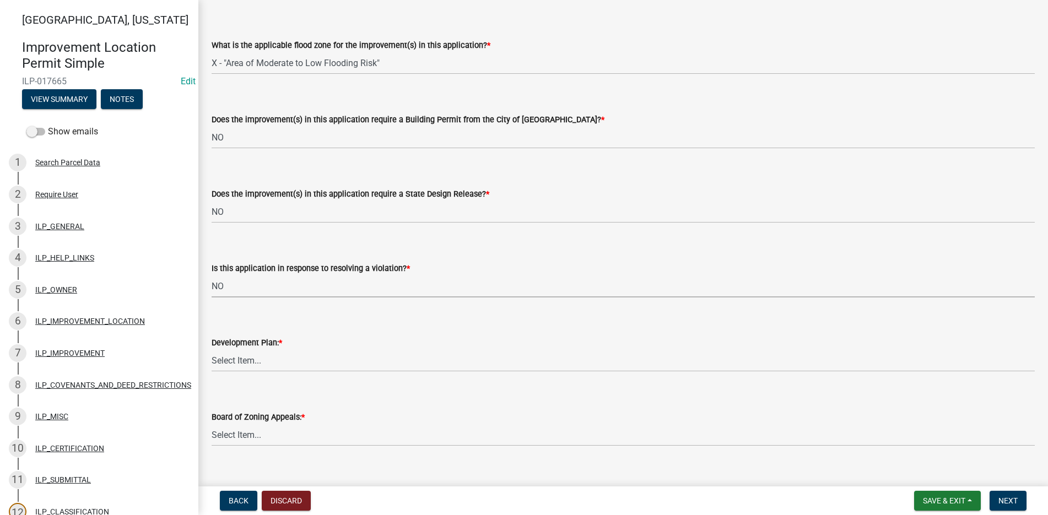
click at [212, 275] on select "Select Item... YES NO" at bounding box center [623, 286] width 823 height 23
select select "296d3b28-03f6-4b85-9592-a9e1e0e51d18"
click at [242, 359] on select "Select Item... YES NO" at bounding box center [623, 360] width 823 height 23
click at [212, 349] on select "Select Item... YES NO" at bounding box center [623, 360] width 823 height 23
select select "f492072b-a2fa-4f7c-8f99-9e809c6c526f"
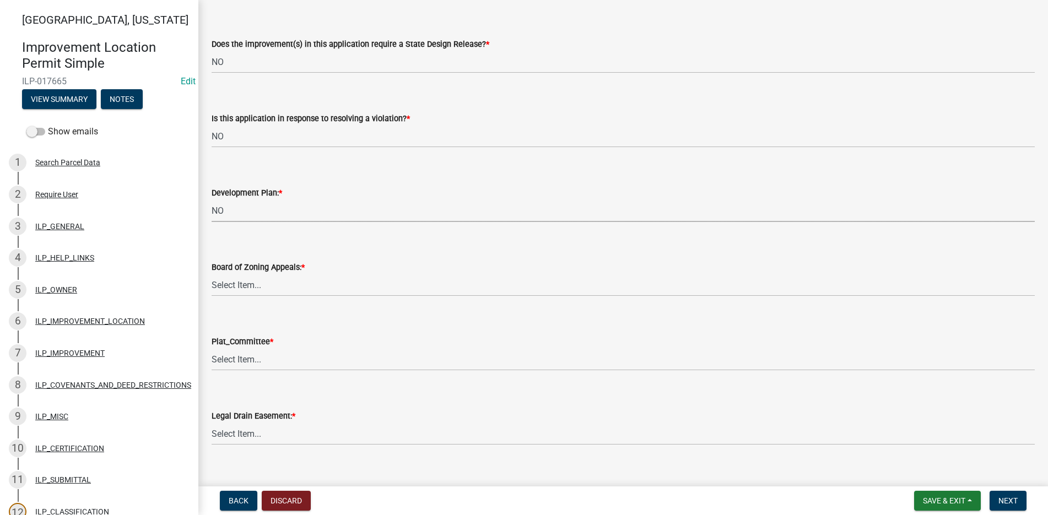
scroll to position [826, 0]
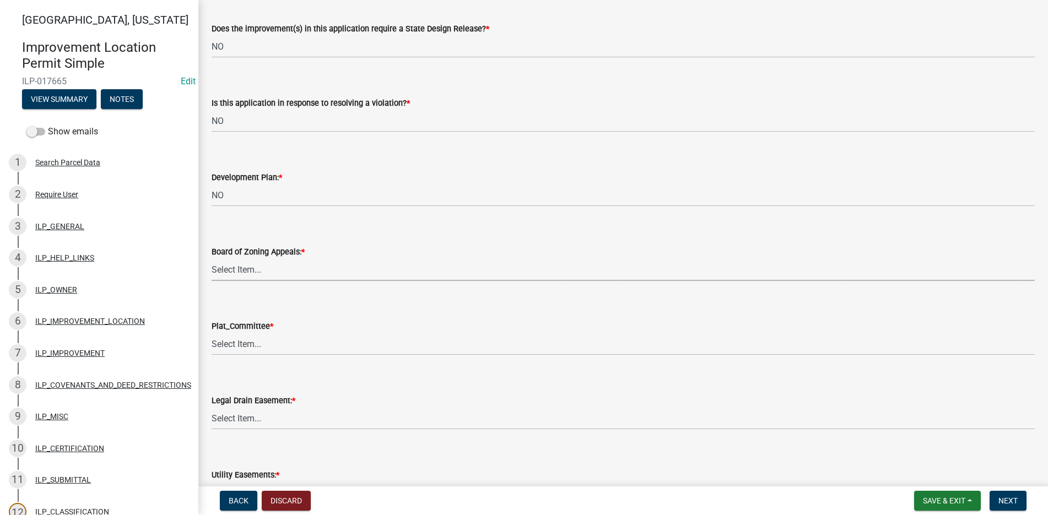
click at [256, 261] on select "Select Item... YES NO" at bounding box center [623, 269] width 823 height 23
click at [212, 258] on select "Select Item... YES NO" at bounding box center [623, 269] width 823 height 23
select select "91f2ca91-6260-441c-87d8-e38016df5c96"
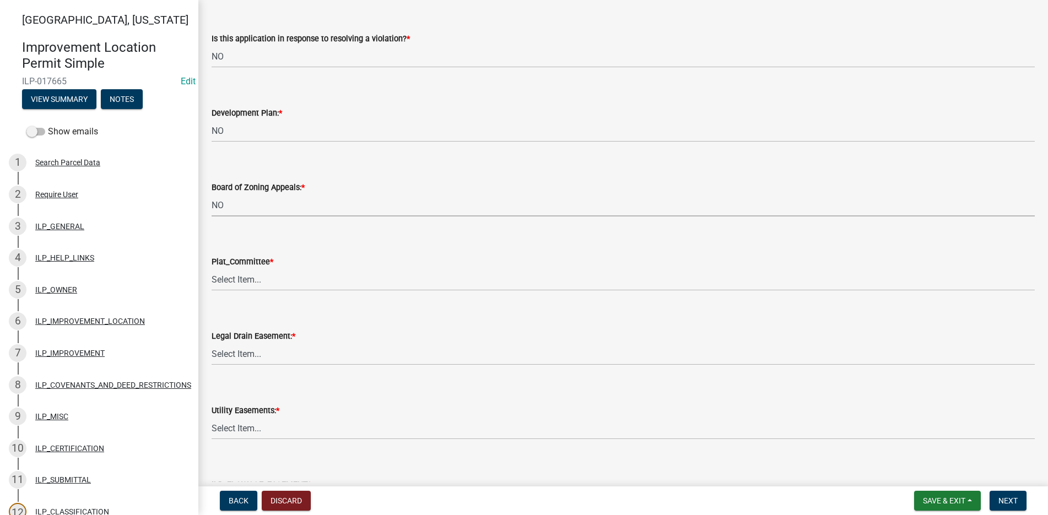
scroll to position [992, 0]
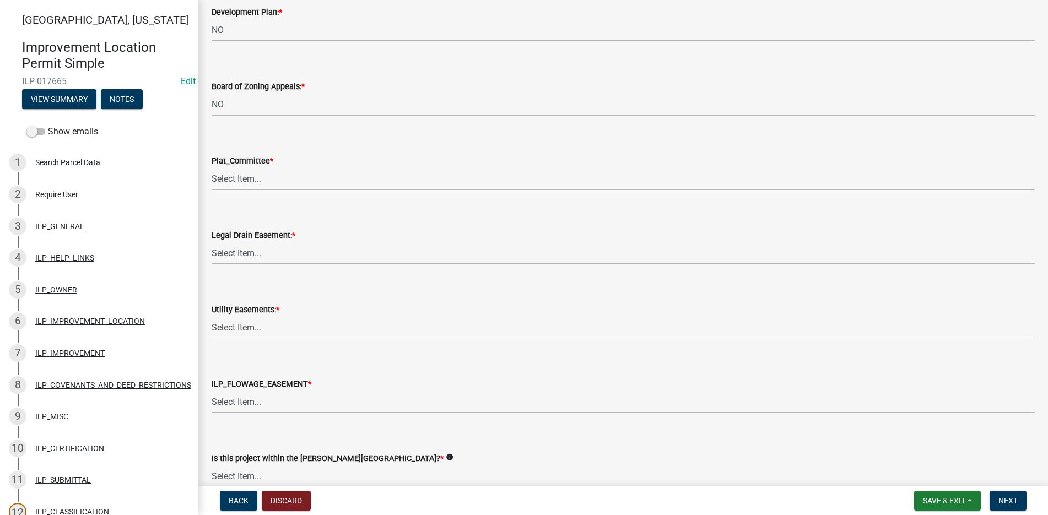
click at [248, 175] on select "Select Item... YES NO" at bounding box center [623, 178] width 823 height 23
click at [212, 167] on select "Select Item... YES NO" at bounding box center [623, 178] width 823 height 23
select select "63238f16-a362-487f-83af-24d0c8cf3edd"
click at [229, 257] on select "Select Item... YES NO" at bounding box center [623, 253] width 823 height 23
click at [212, 242] on select "Select Item... YES NO" at bounding box center [623, 253] width 823 height 23
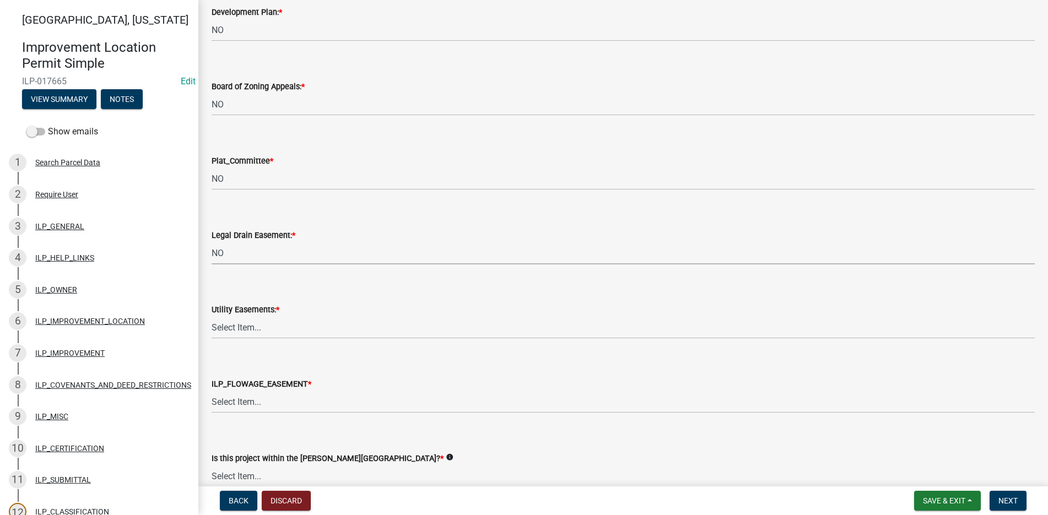
select select "4de29e95-b13a-4926-a5fe-83364331169b"
drag, startPoint x: 219, startPoint y: 318, endPoint x: 218, endPoint y: 330, distance: 12.2
click at [219, 319] on select "Select Item... YES NO" at bounding box center [623, 327] width 823 height 23
click at [212, 316] on select "Select Item... YES NO" at bounding box center [623, 327] width 823 height 23
select select "8e424161-7bf1-4e33-adf9-a347c03eff2b"
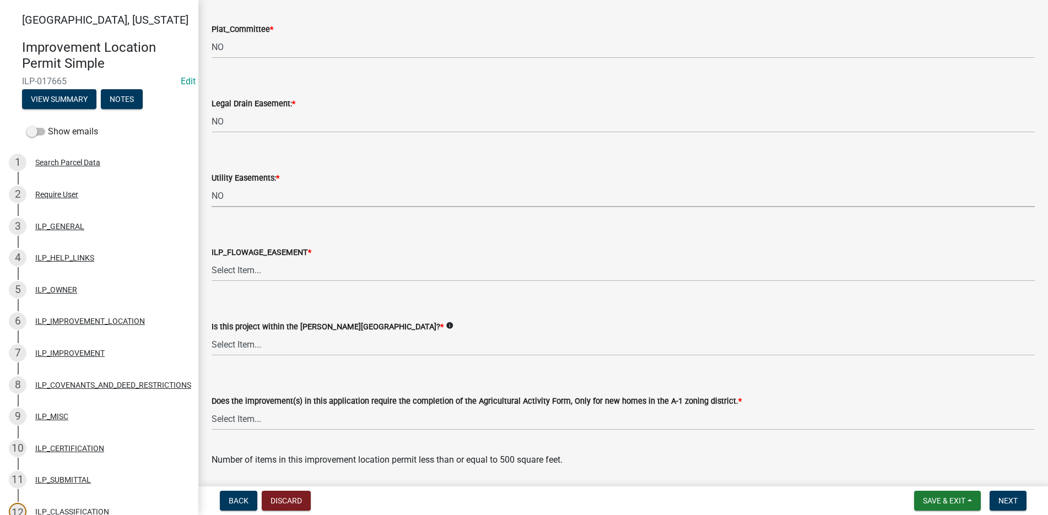
scroll to position [1212, 0]
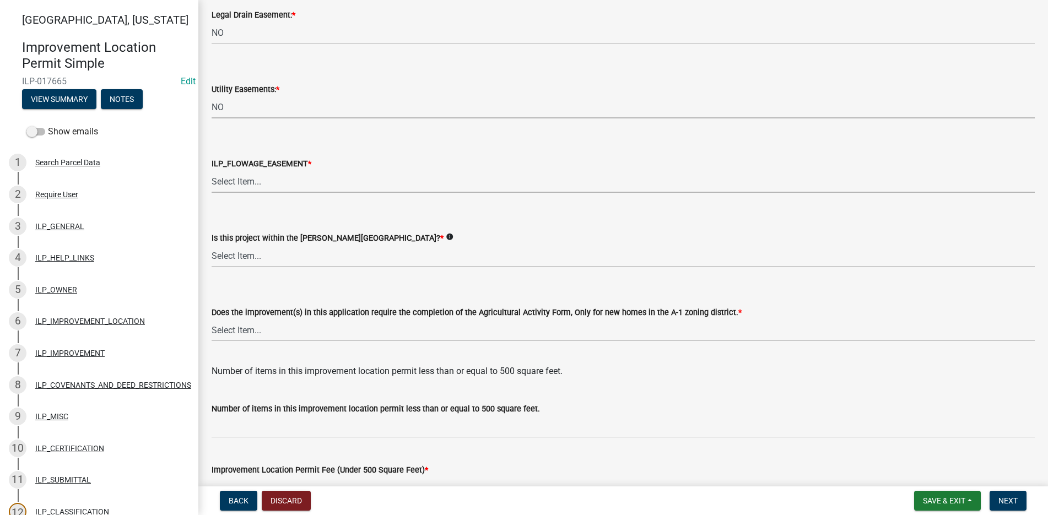
click at [242, 178] on select "Select Item... Not in or near the Army Corp of Engineers Flowage Easement. Proj…" at bounding box center [623, 181] width 823 height 23
click at [212, 170] on select "Select Item... Not in or near the Army Corp of Engineers Flowage Easement. Proj…" at bounding box center [623, 181] width 823 height 23
select select "bdd9c930-c7fe-4770-81ee-2c29cf953f8b"
click at [252, 256] on select "Select Item... Yes No" at bounding box center [623, 256] width 823 height 23
click at [212, 245] on select "Select Item... Yes No" at bounding box center [623, 256] width 823 height 23
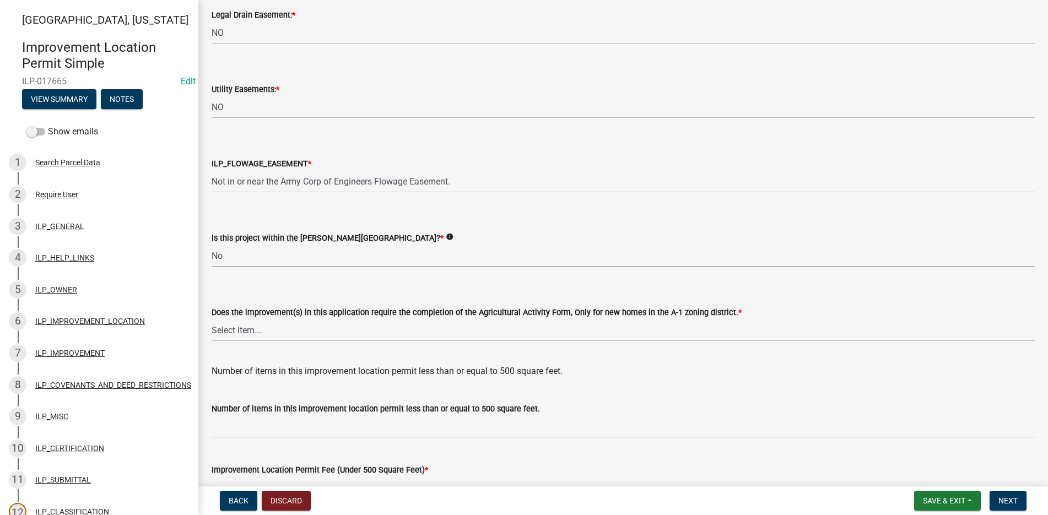
select select "c22a6da1-a4b9-4a20-9552-3c4da3c32bc7"
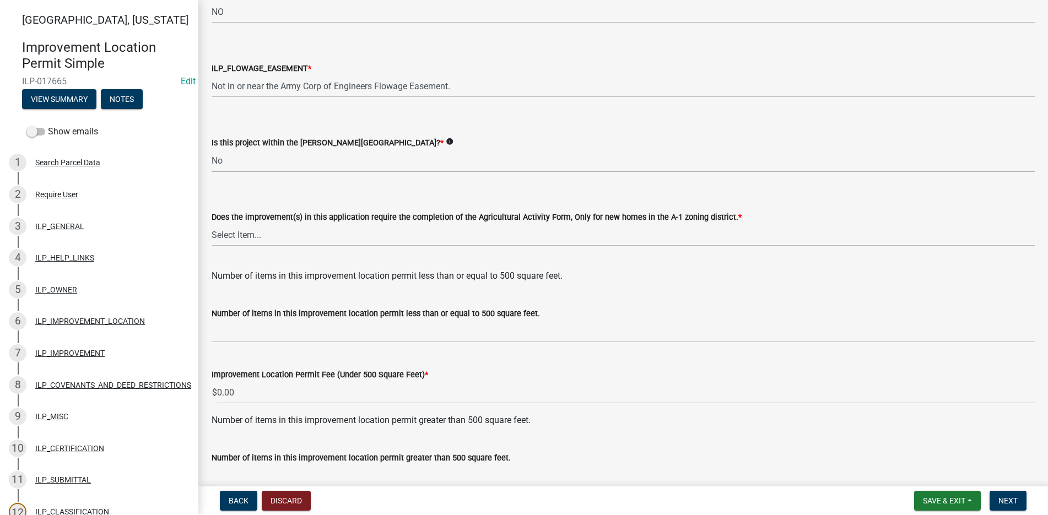
scroll to position [1322, 0]
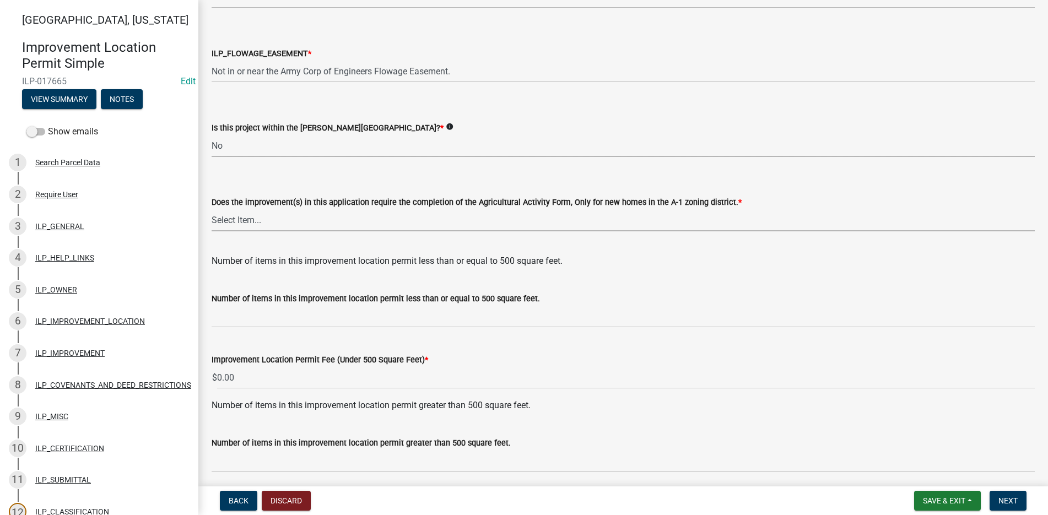
click at [261, 219] on select "Select Item... YES NO" at bounding box center [623, 220] width 823 height 23
click at [212, 209] on select "Select Item... YES NO" at bounding box center [623, 220] width 823 height 23
select select "b8432f74-40d2-4ff6-ba31-770d91760c6e"
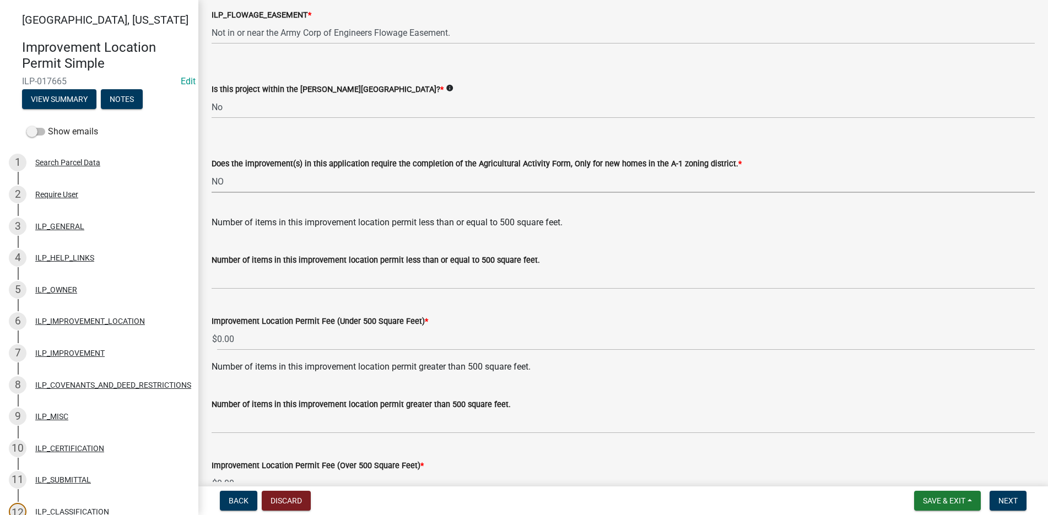
scroll to position [1377, 0]
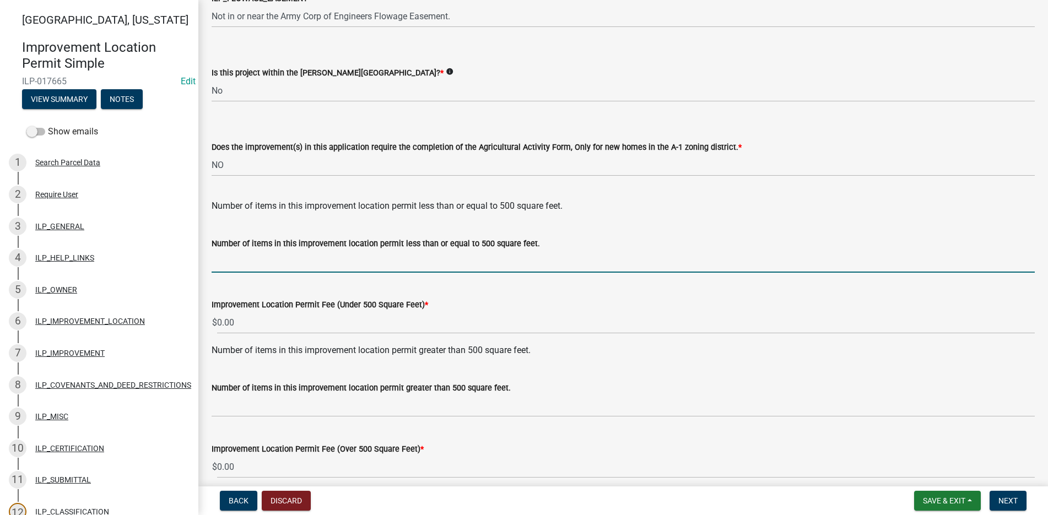
click at [250, 263] on input "text" at bounding box center [623, 261] width 823 height 23
type input "1"
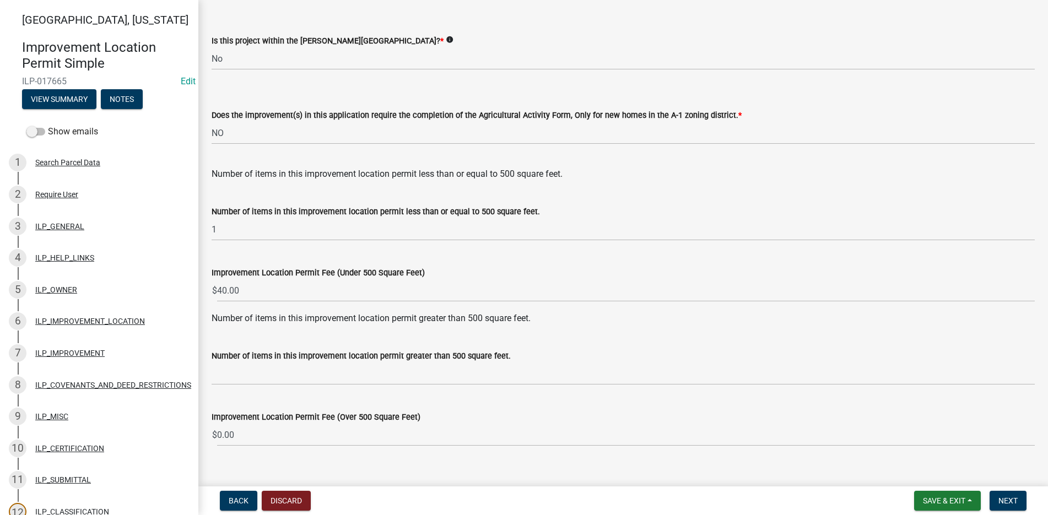
scroll to position [1426, 0]
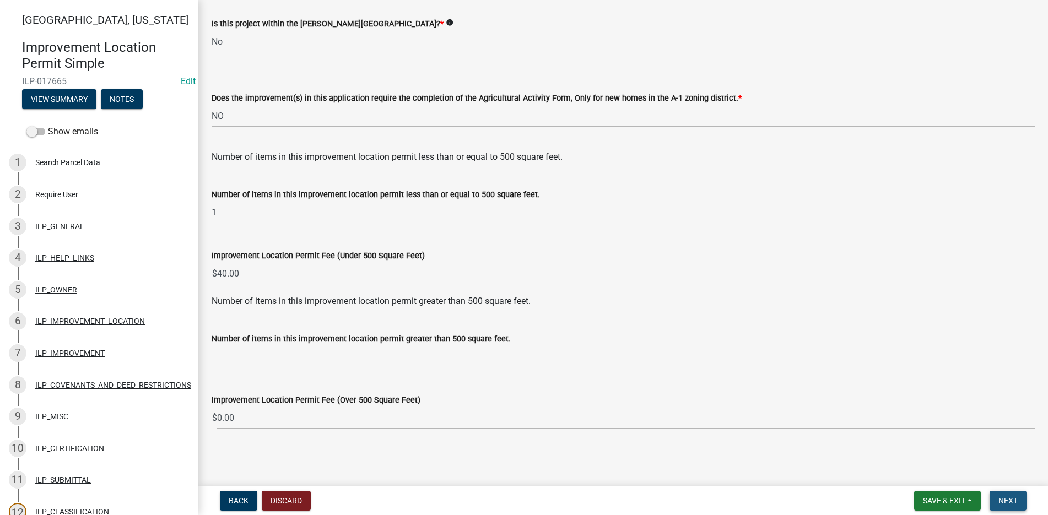
click at [1005, 499] on span "Next" at bounding box center [1007, 500] width 19 height 9
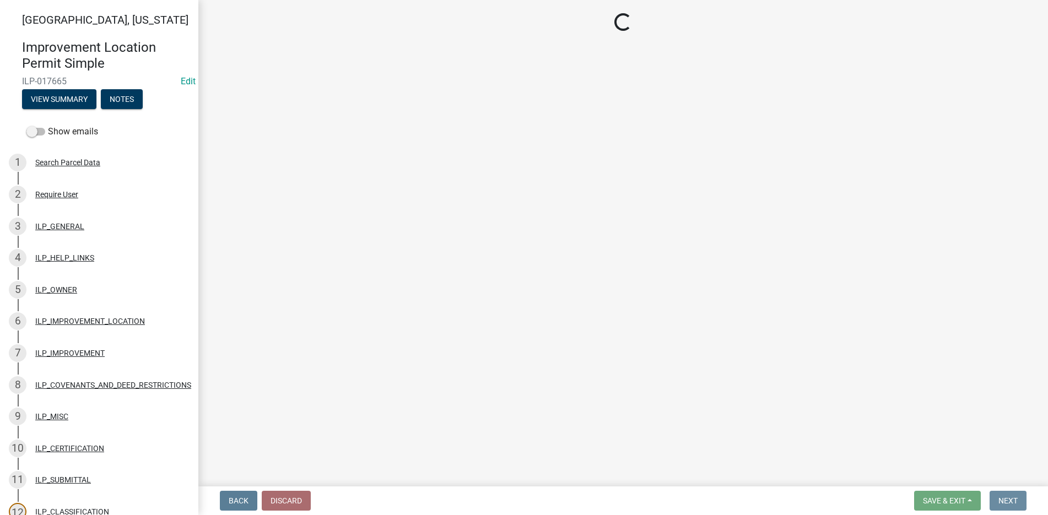
scroll to position [0, 0]
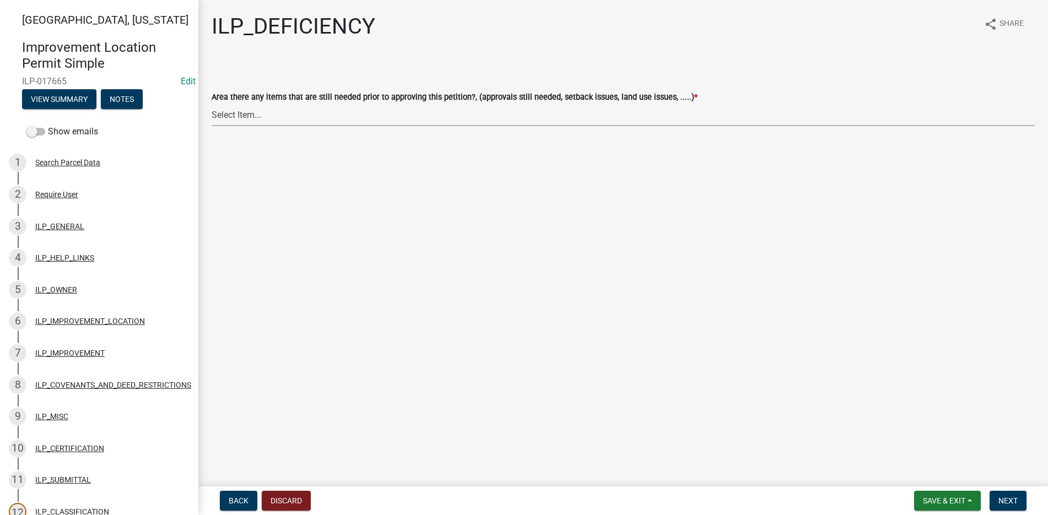
click at [228, 113] on select "Select Item... YES NO" at bounding box center [623, 115] width 823 height 23
click at [212, 104] on select "Select Item... YES NO" at bounding box center [623, 115] width 823 height 23
select select "88f51f67-ad00-412f-ad25-d9a24cd42bdb"
click at [1003, 497] on span "Next" at bounding box center [1007, 500] width 19 height 9
click at [231, 114] on select "Select Item... Denied Approved" at bounding box center [623, 115] width 823 height 23
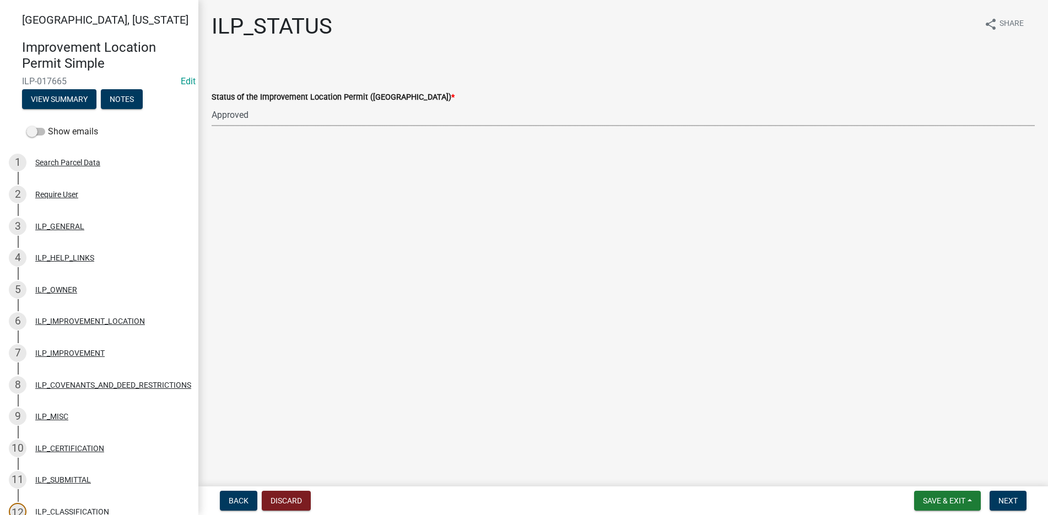
click at [212, 104] on select "Select Item... Denied Approved" at bounding box center [623, 115] width 823 height 23
select select "676ca0ef-d742-4b5a-a79e-763cf2a28fc9"
click at [1004, 497] on span "Next" at bounding box center [1007, 500] width 19 height 9
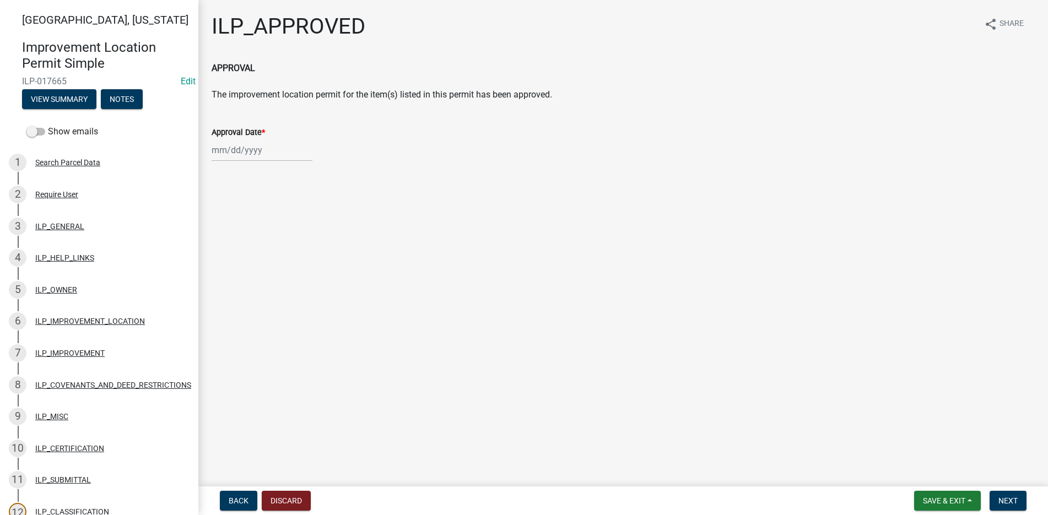
click at [242, 153] on div at bounding box center [262, 150] width 101 height 23
select select "9"
select select "2025"
click at [219, 225] on div "8" at bounding box center [223, 227] width 18 height 18
type input "[DATE]"
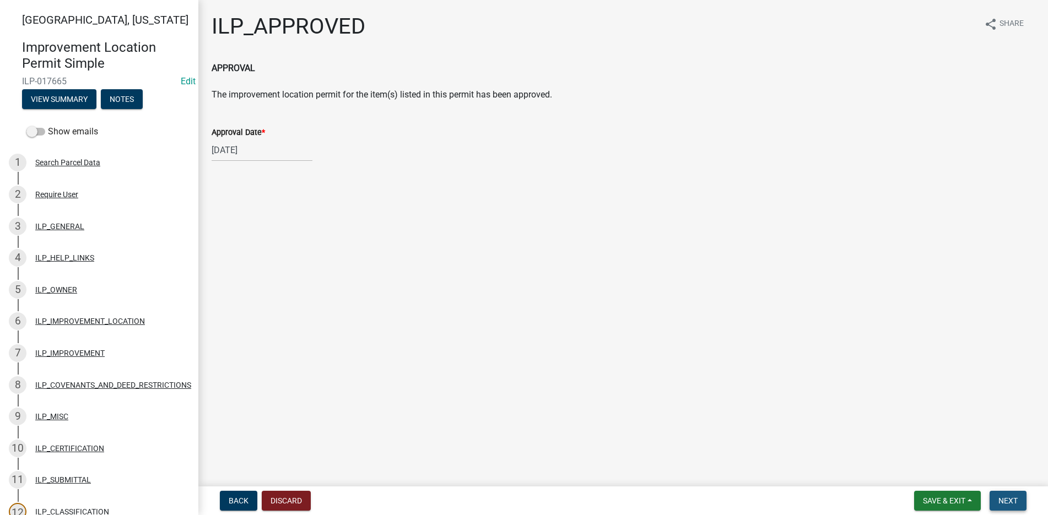
click at [1014, 497] on span "Next" at bounding box center [1007, 500] width 19 height 9
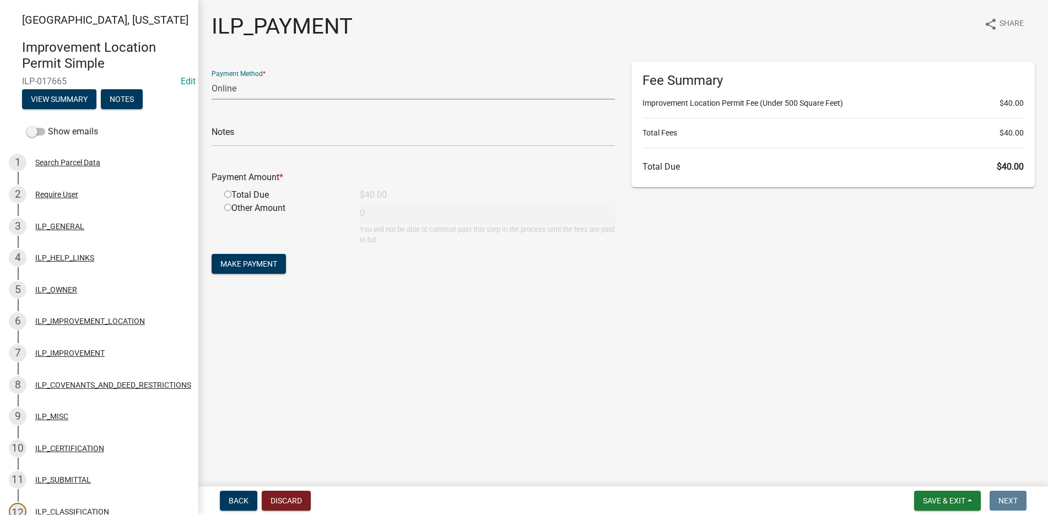
click at [251, 88] on select "Credit Card POS Check Cash Online" at bounding box center [413, 88] width 403 height 23
select select "2: 1"
click at [212, 77] on select "Credit Card POS Check Cash Online" at bounding box center [413, 88] width 403 height 23
click at [230, 192] on input "radio" at bounding box center [227, 194] width 7 height 7
radio input "true"
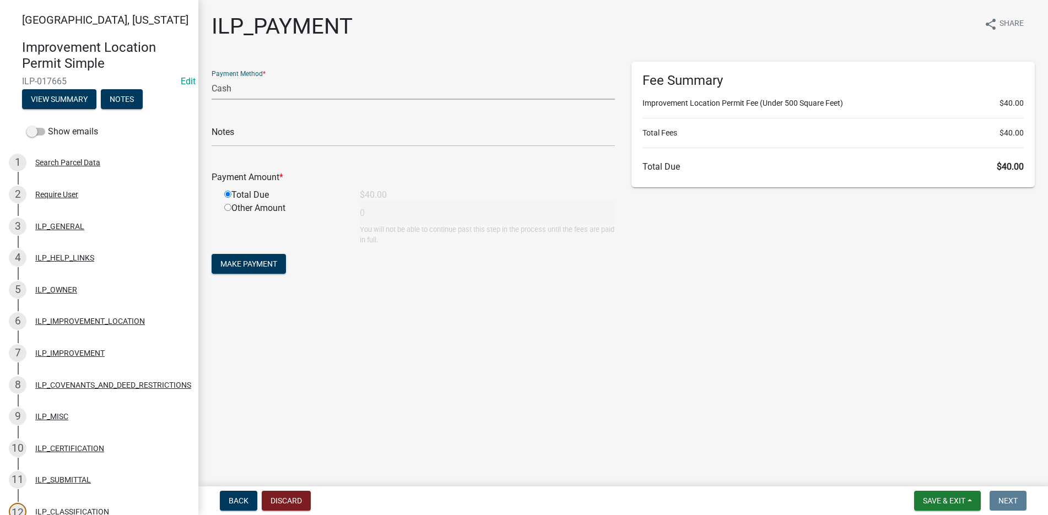
type input "40"
click at [254, 259] on span "Make Payment" at bounding box center [248, 263] width 57 height 9
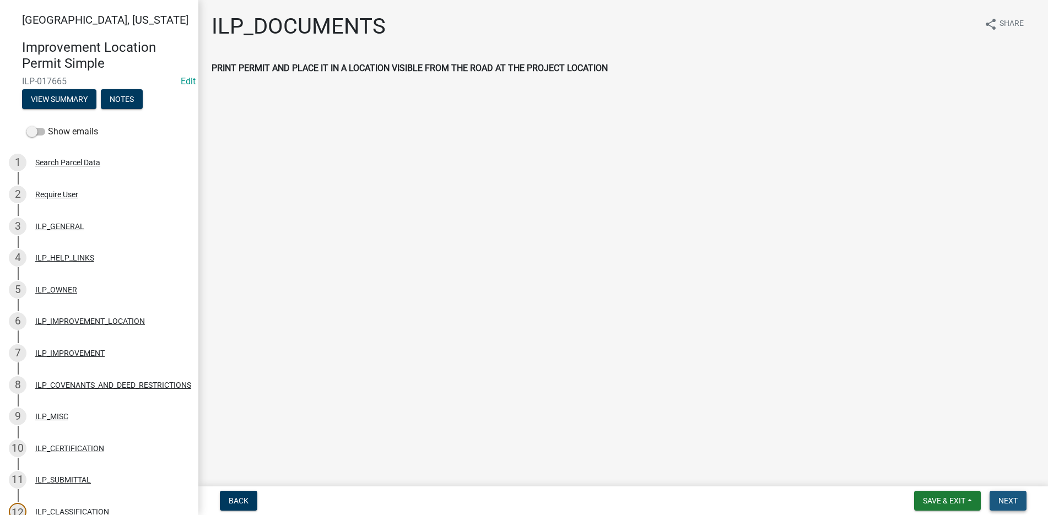
click at [1012, 497] on span "Next" at bounding box center [1007, 500] width 19 height 9
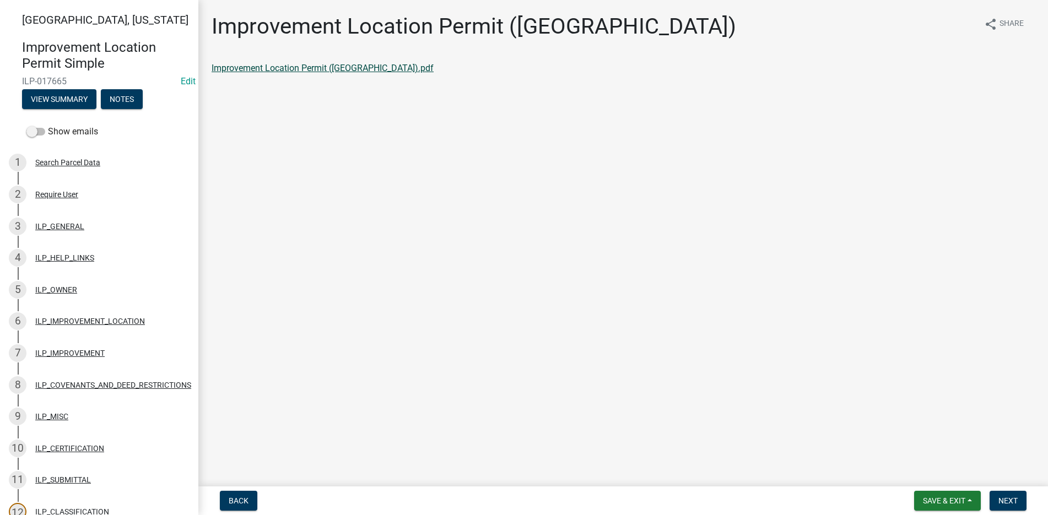
click at [296, 63] on link "Improvement Location Permit ([GEOGRAPHIC_DATA]).pdf" at bounding box center [323, 68] width 222 height 10
click at [1002, 496] on span "Next" at bounding box center [1007, 500] width 19 height 9
click at [367, 66] on link "Improvement Location Permit (ILP)(Form).pdf" at bounding box center [301, 68] width 178 height 10
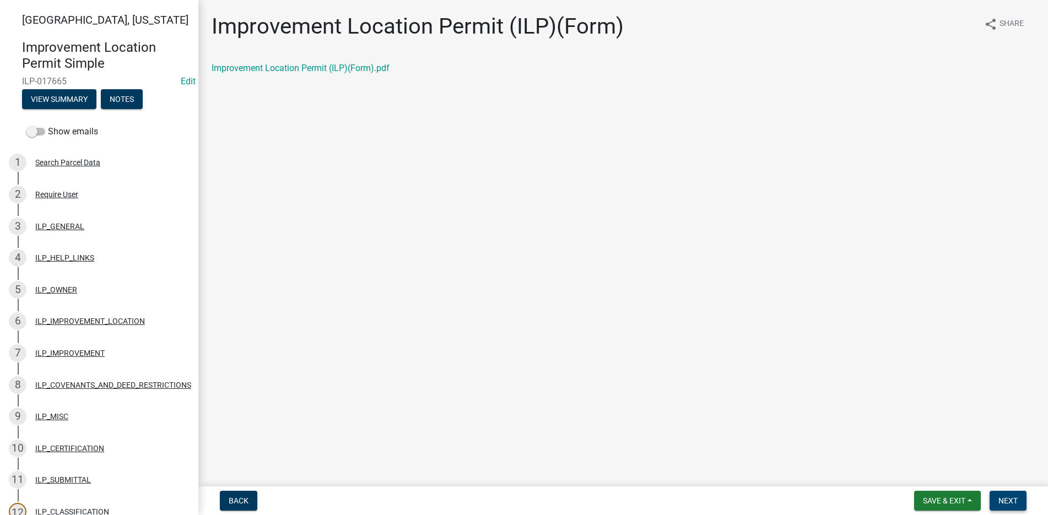
click at [1008, 497] on span "Next" at bounding box center [1007, 500] width 19 height 9
